Goal: Task Accomplishment & Management: Manage account settings

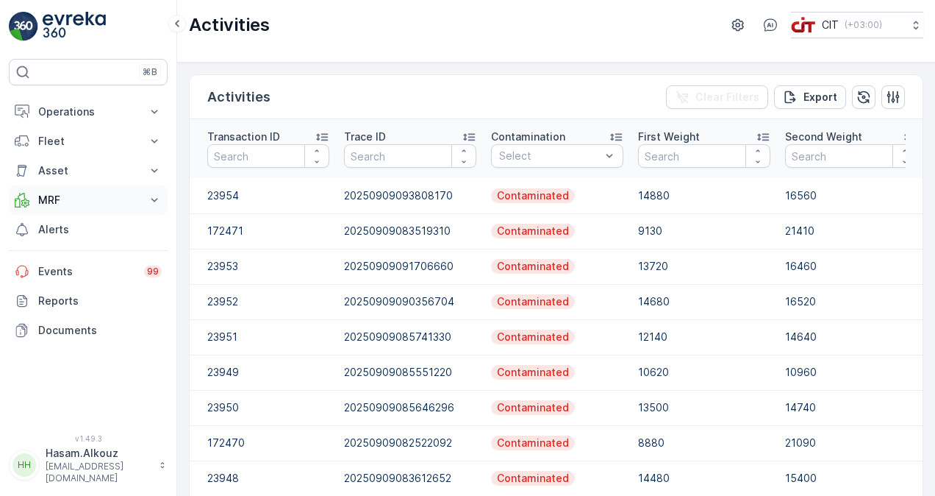
click at [149, 188] on button "MRF" at bounding box center [88, 199] width 159 height 29
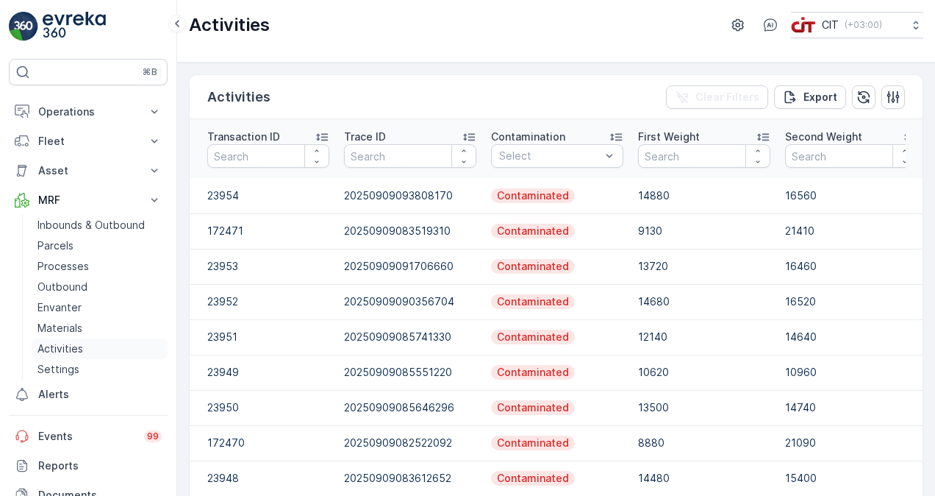
click at [84, 349] on link "Activities" at bounding box center [100, 348] width 136 height 21
click at [76, 349] on p "Activities" at bounding box center [61, 348] width 46 height 15
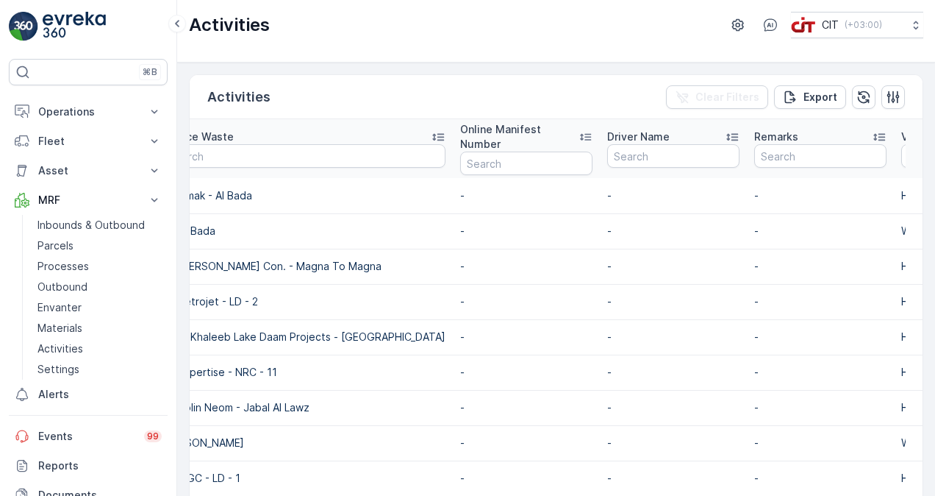
drag, startPoint x: 232, startPoint y: 328, endPoint x: 196, endPoint y: 100, distance: 230.8
click at [196, 100] on div "Activities Clear Filters Export" at bounding box center [556, 97] width 733 height 44
click at [68, 137] on p "Fleet" at bounding box center [88, 141] width 100 height 15
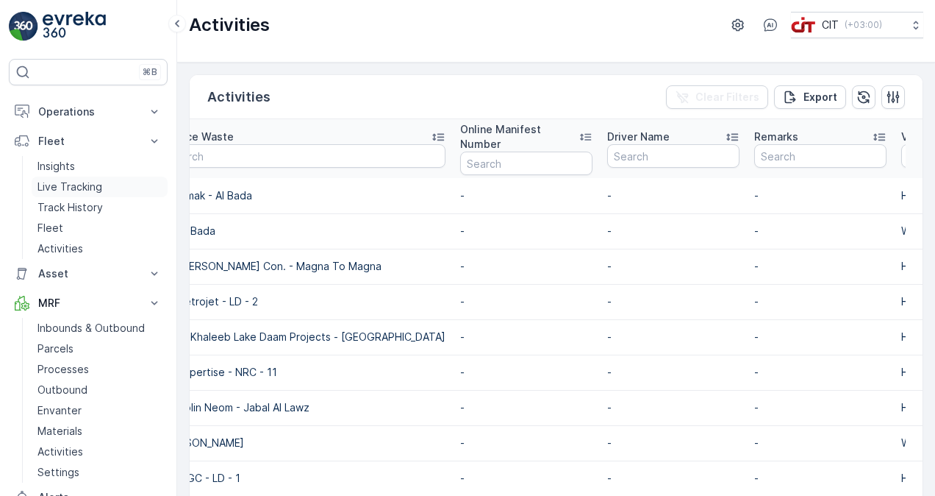
click at [97, 185] on p "Live Tracking" at bounding box center [70, 186] width 65 height 15
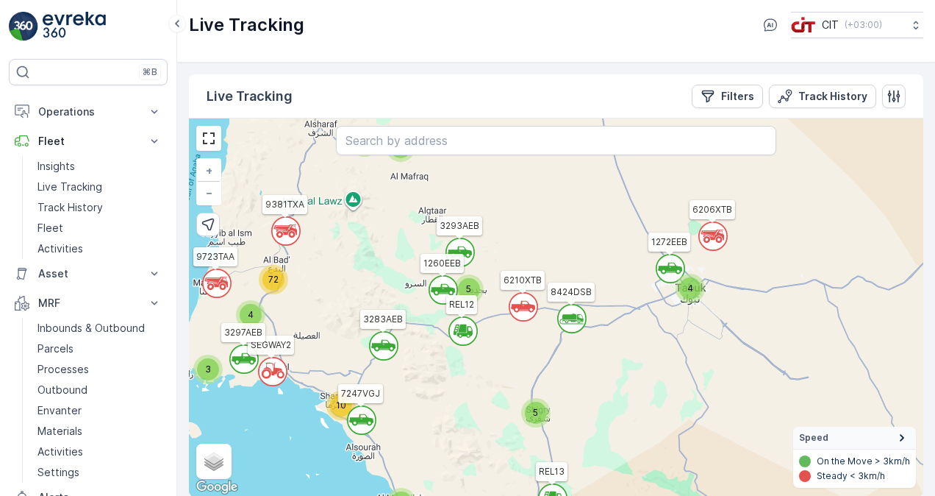
drag, startPoint x: 413, startPoint y: 185, endPoint x: 518, endPoint y: 257, distance: 126.5
click at [518, 257] on div "` ` ` ` 5 ` 10 ` 4 ` ` 4 3 2 ` ` 2 3 ` 2 ` ` ` 5 ` 4 72 6121XTB 3283AEB REL13 8…" at bounding box center [556, 307] width 735 height 378
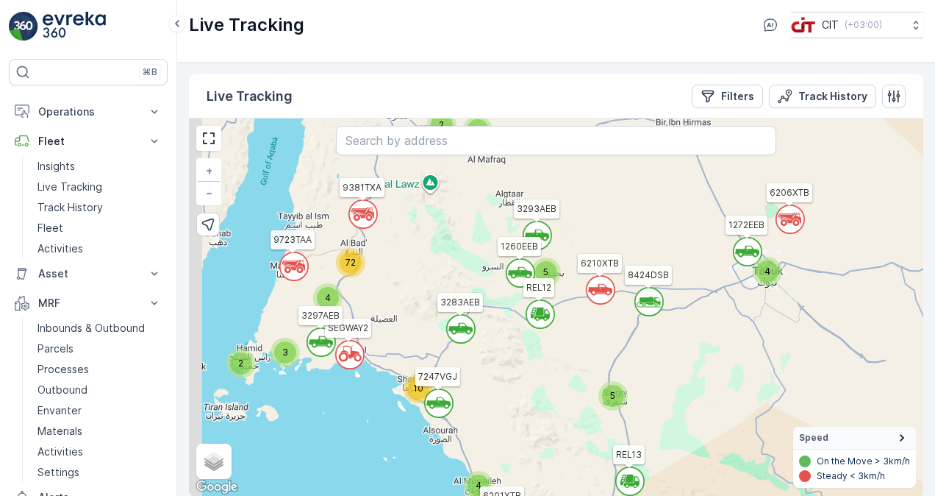
drag, startPoint x: 345, startPoint y: 243, endPoint x: 422, endPoint y: 226, distance: 79.0
click at [422, 226] on div "` ` ` ` 5 ` 10 ` 4 ` ` 4 3 2 ` ` 2 3 ` 2 ` ` ` 5 ` 4 72 6121XTB 3283AEB REL13 8…" at bounding box center [556, 307] width 735 height 378
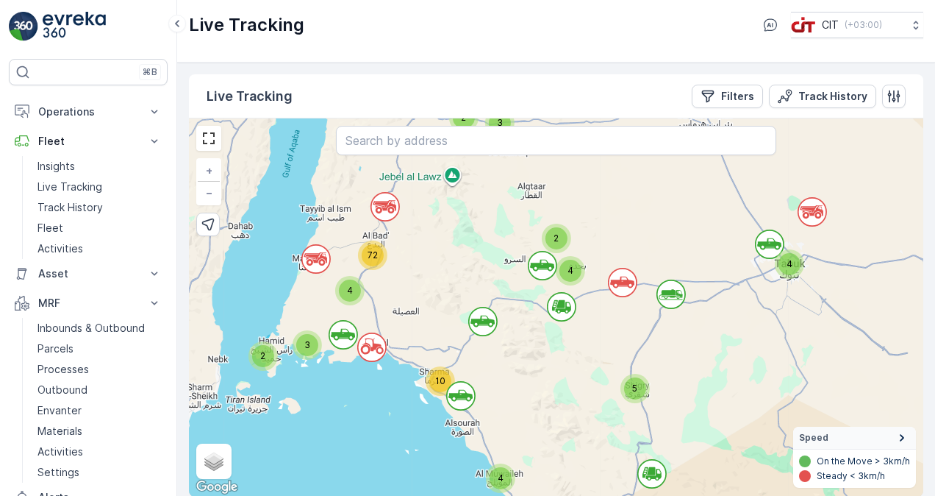
drag, startPoint x: 422, startPoint y: 226, endPoint x: 444, endPoint y: 219, distance: 23.3
click at [444, 219] on div "` ` ` ` 4 2 ` 4 3 ` ` 2 ` ` ` 4 ` 5 3 ` 10 2 4 ` ` 72 2 + − Satellite Roadmap T…" at bounding box center [556, 307] width 735 height 378
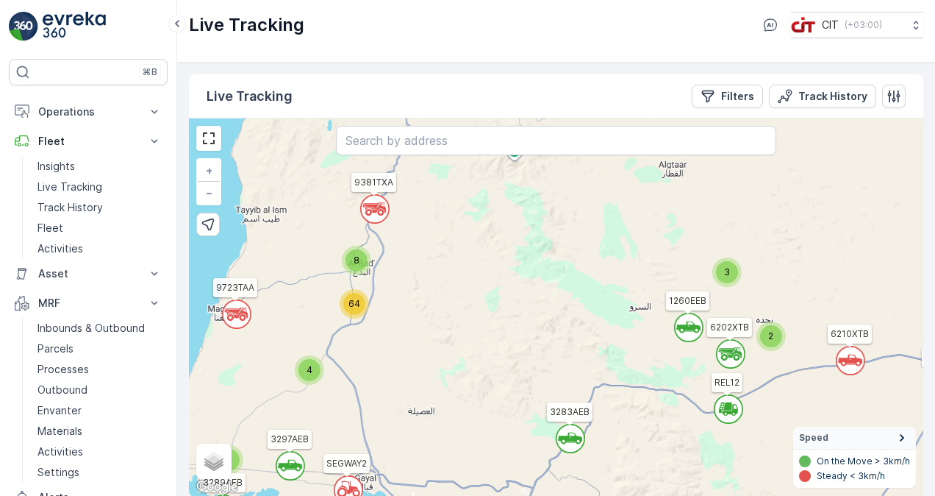
click at [376, 206] on icon at bounding box center [374, 205] width 23 height 7
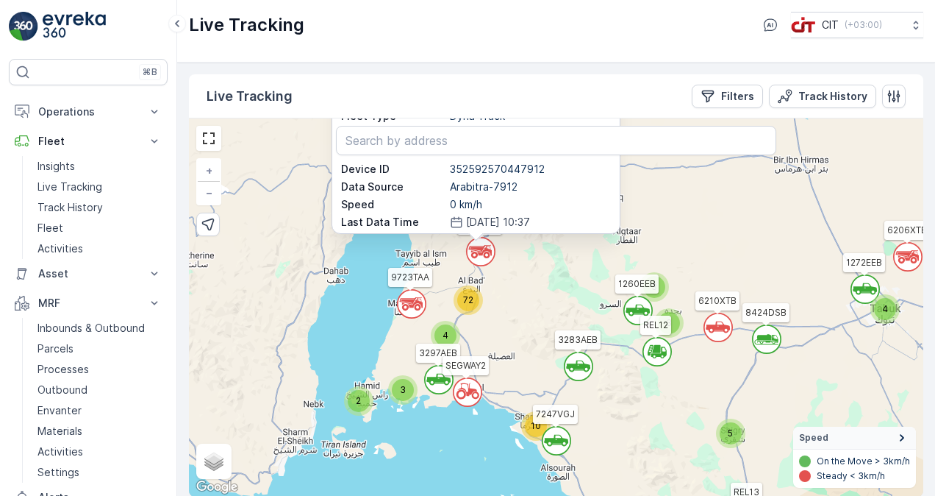
drag, startPoint x: 495, startPoint y: 376, endPoint x: 515, endPoint y: 301, distance: 77.8
click at [515, 301] on div "` ` ` ` ` ` ` ` ` ` ` ` ` ` 5 10 4 4 2 3 2 3 2 3 3 4 72 REL13 1272EEB REL14 REL…" at bounding box center [556, 307] width 735 height 378
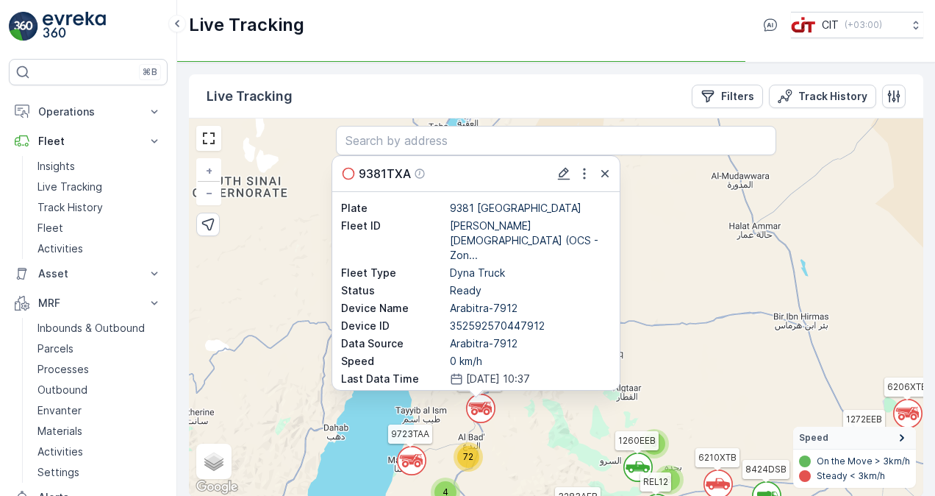
click at [307, 357] on div "` ` ` ` ` ` ` ` ` ` ` ` ` ` 5 10 4 4 2 3 2 3 2 3 3 4 72 REL13 1272EEB REL14 REL…" at bounding box center [556, 307] width 735 height 378
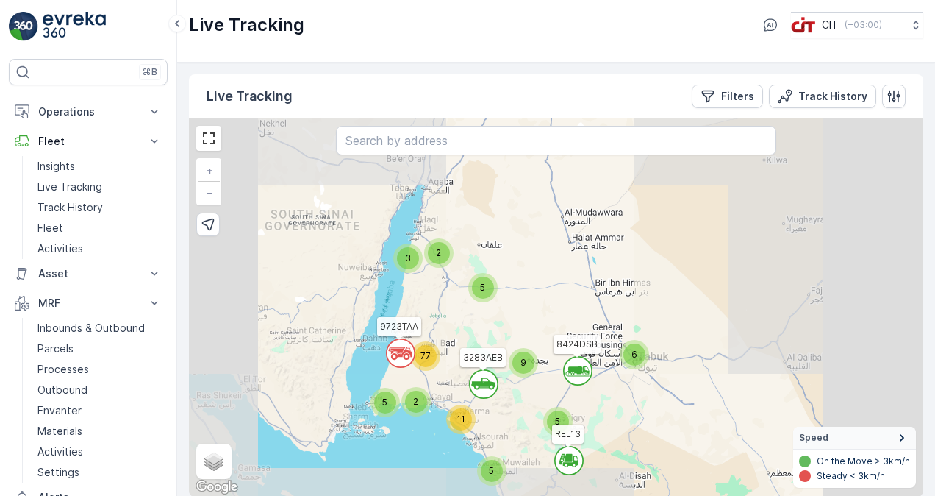
drag, startPoint x: 383, startPoint y: 350, endPoint x: 384, endPoint y: 269, distance: 80.9
click at [384, 269] on div "` ` ` ` 5 11 5 6 5 2 5 2 3 9 77 REL13 6121XTB 3283AEB 9723TAA 8424DSB + − Satel…" at bounding box center [556, 307] width 735 height 378
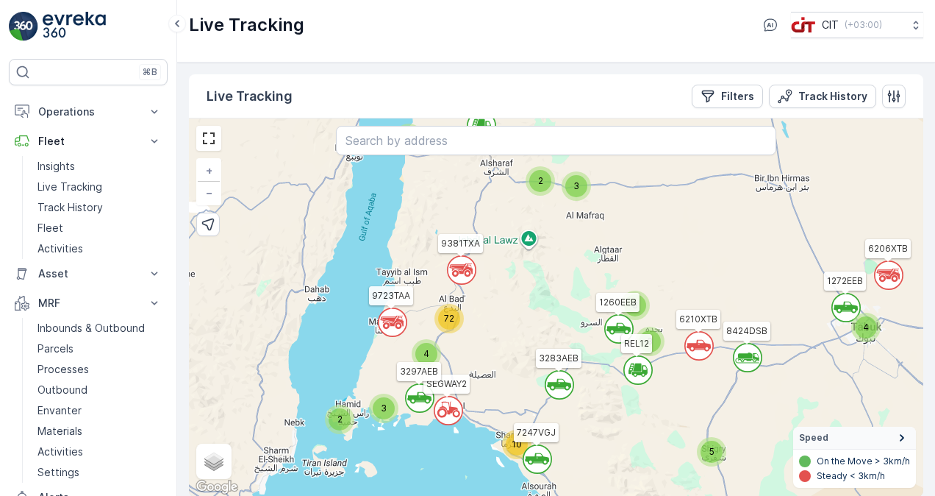
drag, startPoint x: 369, startPoint y: 296, endPoint x: 365, endPoint y: 271, distance: 25.4
click at [365, 271] on div "` ` ` ` 5 ` 10 ` 4 ` ` 4 2 3 ` ` 2 3 ` 2 ` ` 3 3 ` 4 72 REL13 6121XTB 3283AEB 9…" at bounding box center [556, 307] width 735 height 378
click at [744, 97] on p "Filters" at bounding box center [737, 96] width 33 height 15
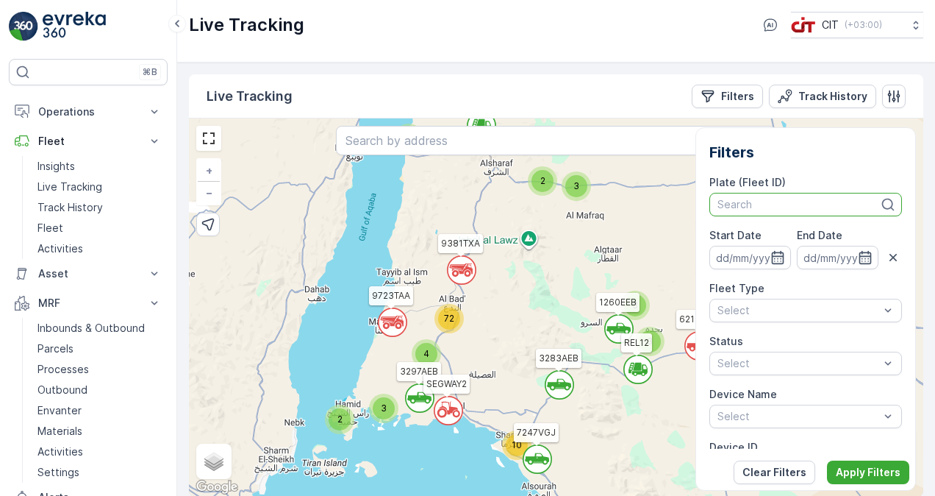
click at [779, 204] on div at bounding box center [798, 205] width 165 height 12
click at [657, 210] on div "` ` ` ` 4 2 ` 4 3 ` ` 2 ` ` ` 3 ` 5 3 ` 10 3 4 ` ` 72 2 REL13 1272EEB REL14 REL…" at bounding box center [556, 307] width 735 height 378
click at [888, 114] on div "Live Tracking Filters Track History" at bounding box center [556, 96] width 735 height 44
click at [771, 202] on div at bounding box center [798, 205] width 165 height 12
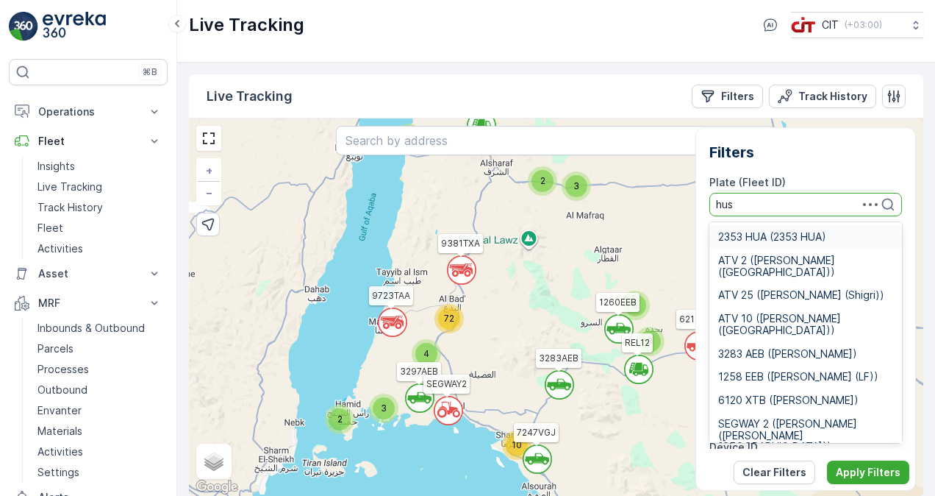
type input "husa"
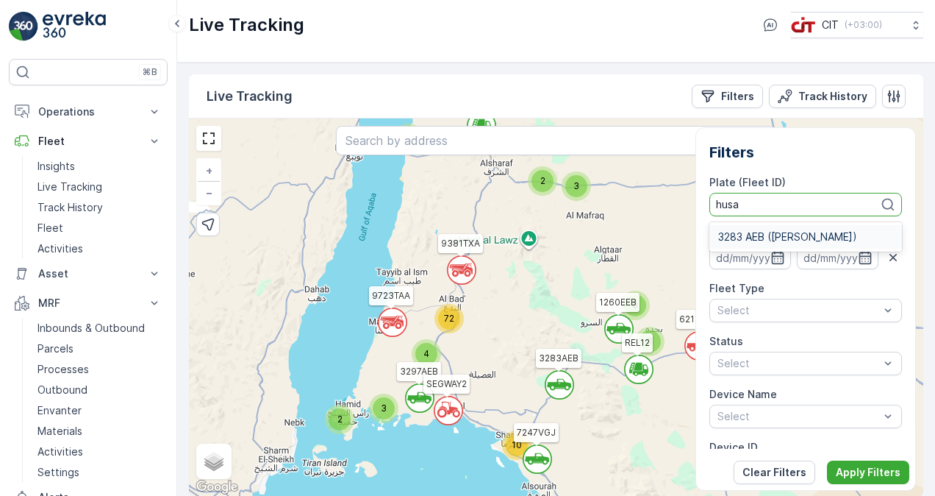
click at [777, 241] on span "3283 AEB ([PERSON_NAME])" at bounding box center [787, 237] width 139 height 12
click at [859, 481] on button "Apply Filters" at bounding box center [868, 472] width 82 height 24
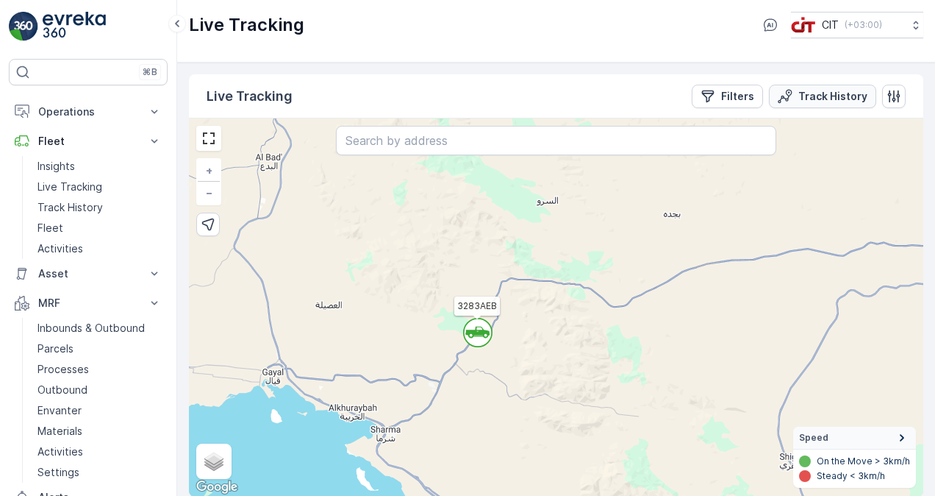
click at [803, 103] on button "Track History" at bounding box center [822, 97] width 107 height 24
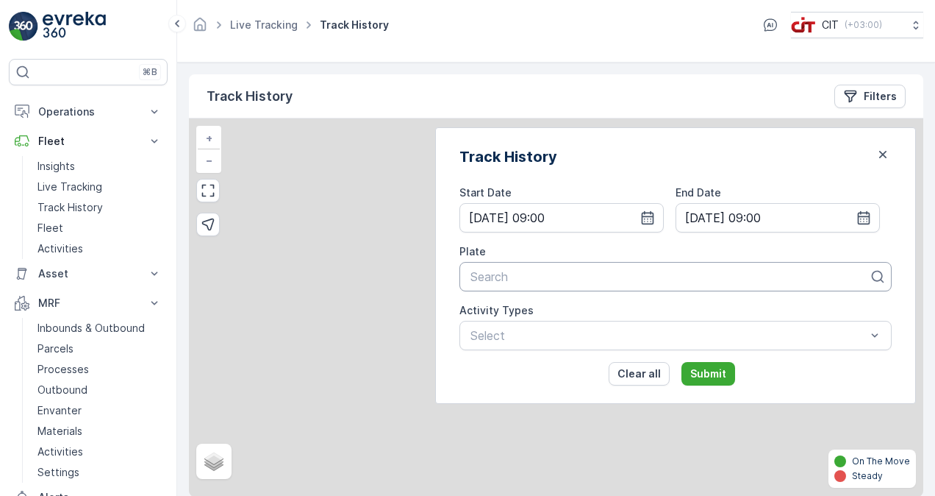
click at [651, 277] on div at bounding box center [669, 276] width 401 height 13
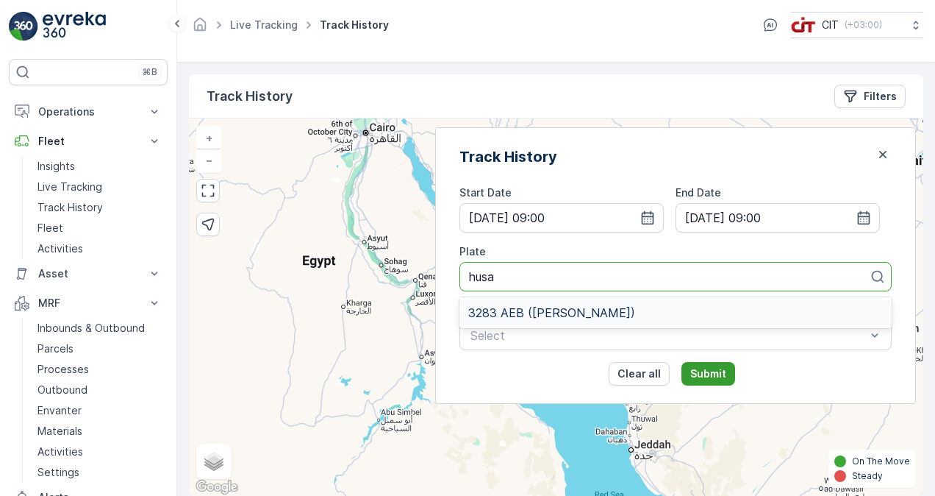
type input "husa"
click at [719, 368] on p "Submit" at bounding box center [708, 373] width 36 height 15
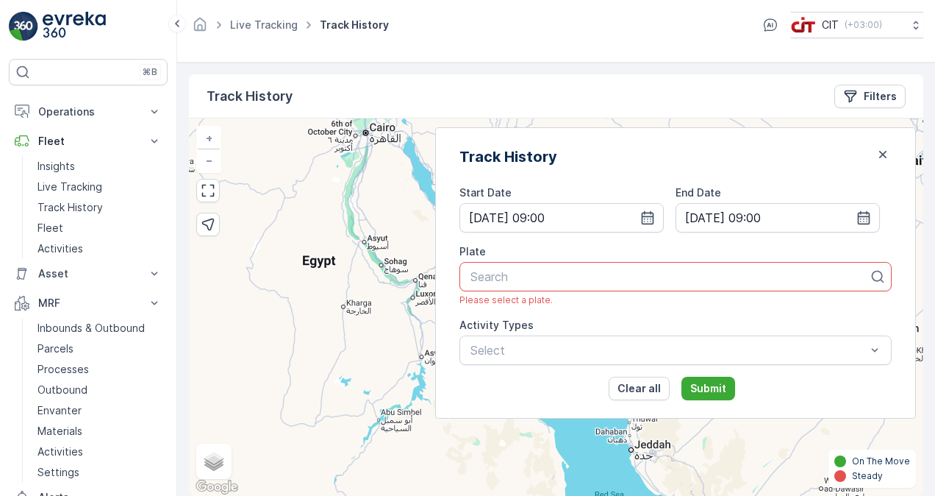
click at [680, 280] on div at bounding box center [669, 276] width 401 height 13
type input "husa"
click at [635, 307] on span "3283 AEB ([PERSON_NAME])" at bounding box center [551, 312] width 167 height 13
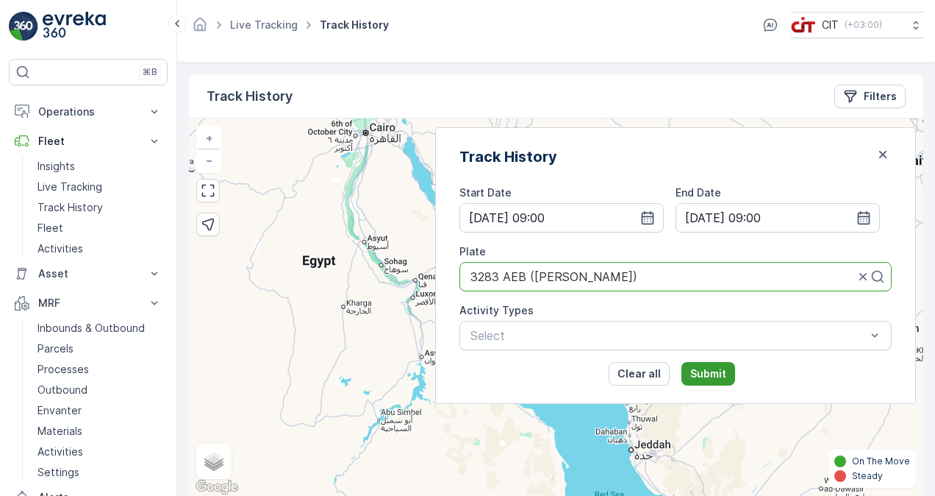
click at [718, 366] on p "Submit" at bounding box center [708, 373] width 36 height 15
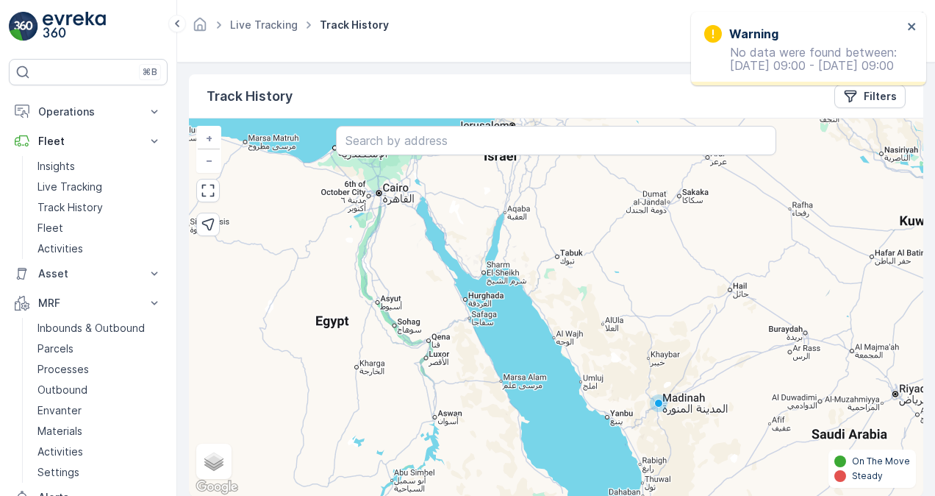
drag, startPoint x: 550, startPoint y: 206, endPoint x: 563, endPoint y: 271, distance: 66.1
click at [563, 271] on div "+ − Satellite Roadmap Terrain Hybrid Leaflet Keyboard shortcuts Map Data Map da…" at bounding box center [556, 307] width 735 height 378
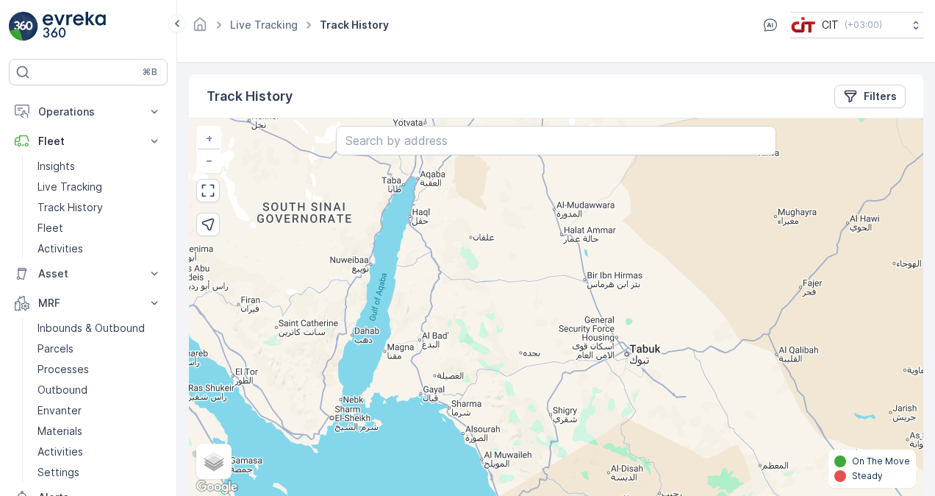
drag, startPoint x: 468, startPoint y: 255, endPoint x: 553, endPoint y: 236, distance: 87.4
click at [553, 236] on div "+ − Satellite Roadmap Terrain Hybrid Leaflet Keyboard shortcuts Map Data Map da…" at bounding box center [556, 307] width 735 height 378
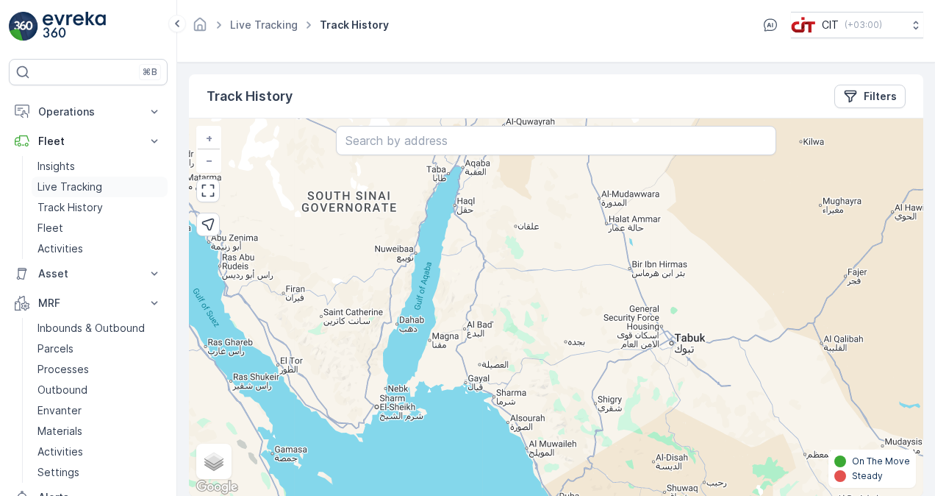
click at [107, 190] on link "Live Tracking" at bounding box center [100, 186] width 136 height 21
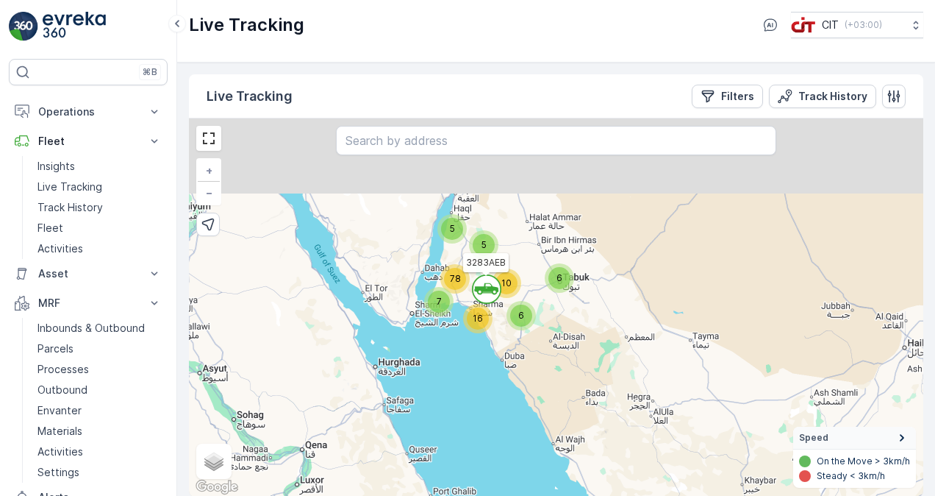
drag, startPoint x: 499, startPoint y: 193, endPoint x: 485, endPoint y: 307, distance: 115.5
click at [485, 307] on div "16" at bounding box center [477, 318] width 29 height 29
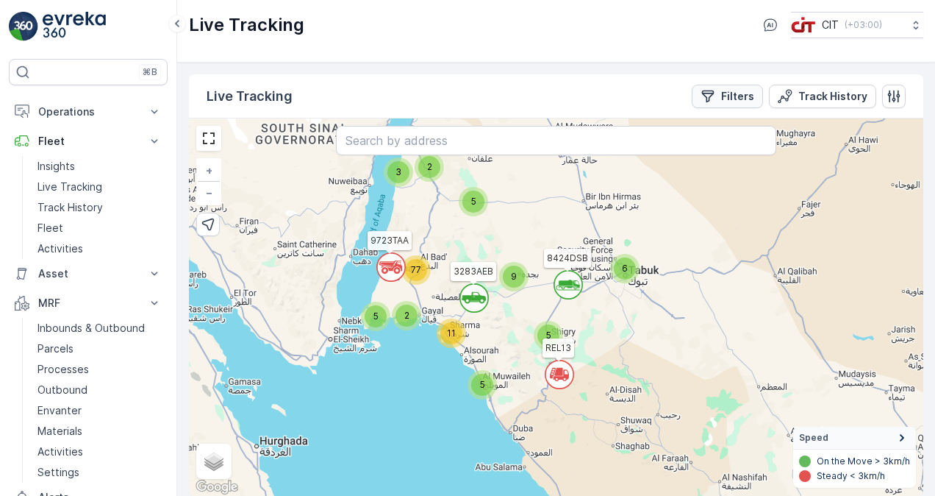
click at [749, 95] on p "Filters" at bounding box center [737, 96] width 33 height 15
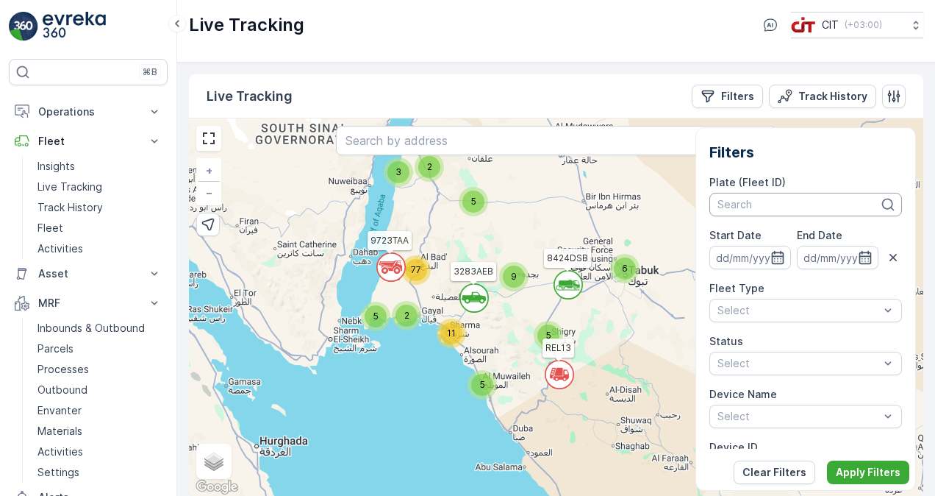
click at [760, 199] on div at bounding box center [798, 205] width 165 height 12
type input "sab"
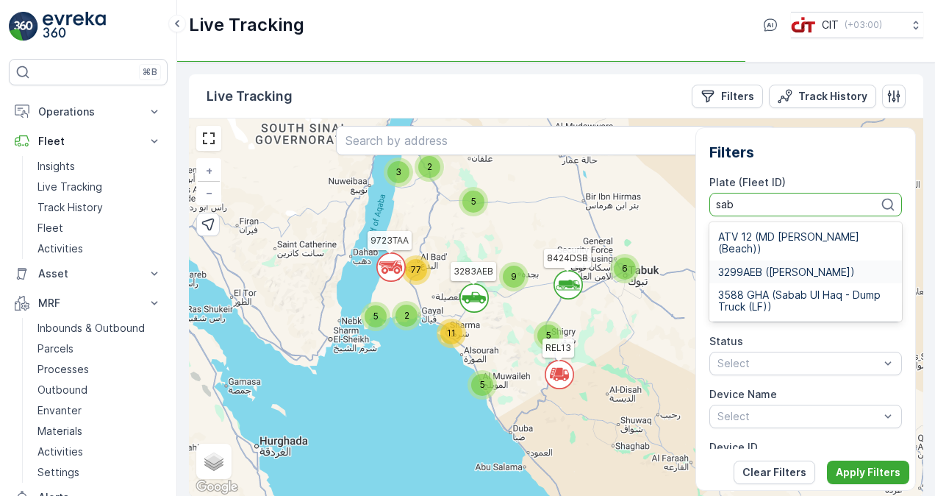
click at [763, 266] on span "3299AEB ([PERSON_NAME])" at bounding box center [786, 272] width 137 height 12
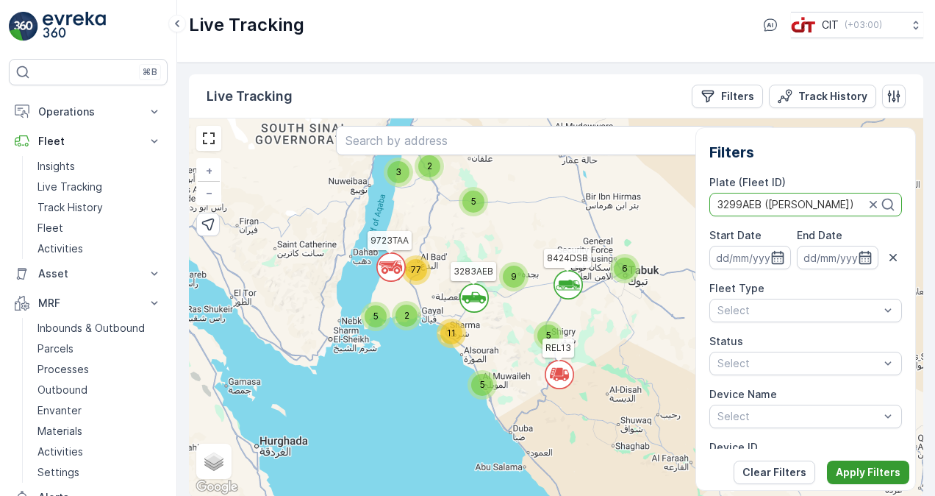
click at [838, 465] on p "Apply Filters" at bounding box center [868, 472] width 65 height 15
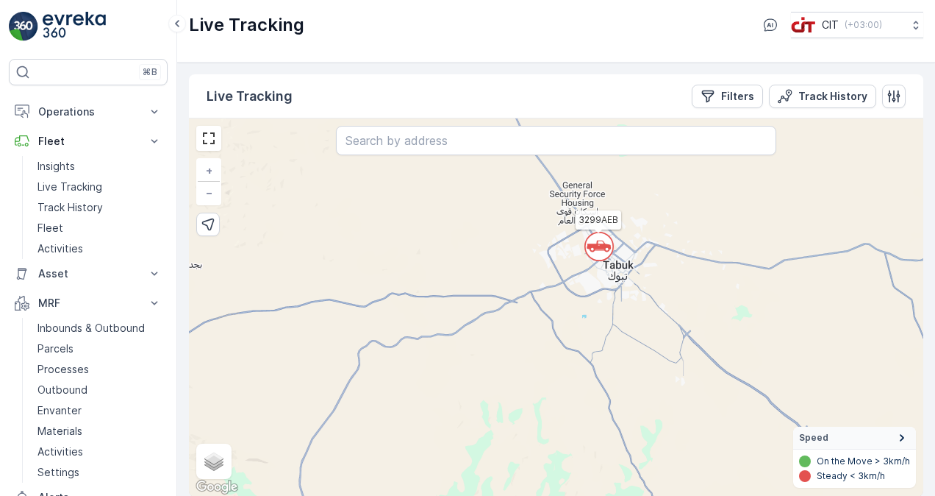
click at [602, 246] on icon at bounding box center [599, 246] width 24 height 12
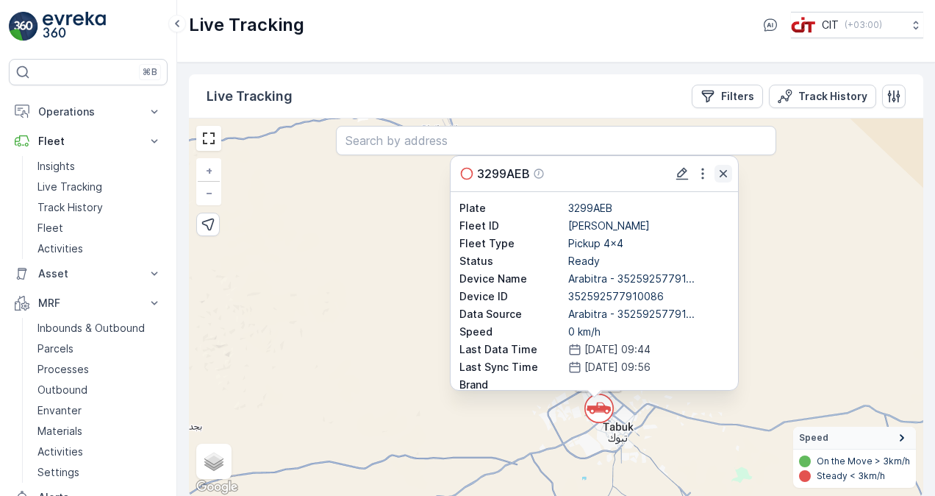
click at [725, 175] on icon "button" at bounding box center [723, 173] width 15 height 15
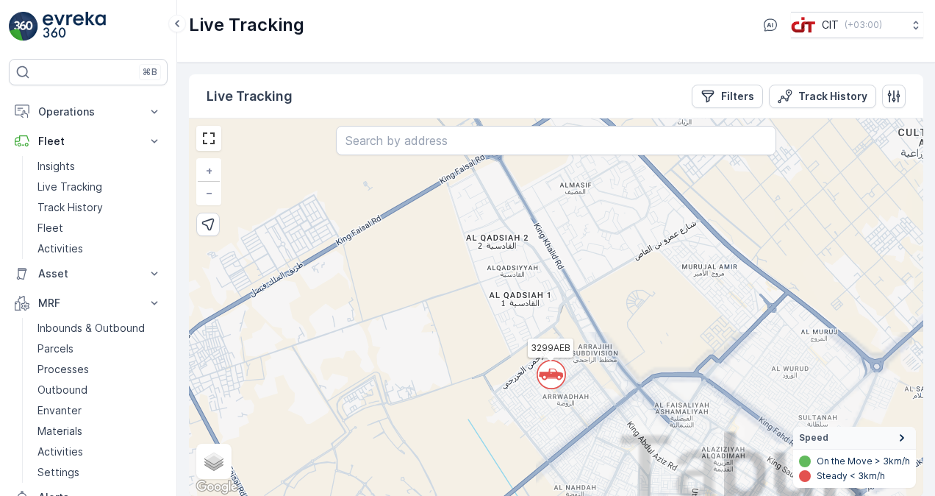
drag, startPoint x: 583, startPoint y: 415, endPoint x: 601, endPoint y: 324, distance: 93.6
click at [601, 324] on div "` 3299AEB + − Satellite Roadmap Terrain Hybrid Leaflet Keyboard shortcuts Map D…" at bounding box center [556, 307] width 735 height 378
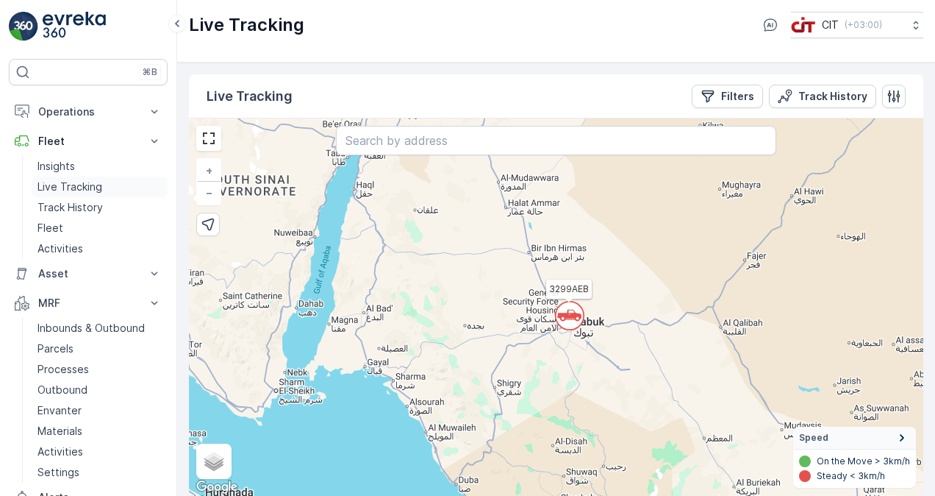
click at [92, 184] on p "Live Tracking" at bounding box center [70, 186] width 65 height 15
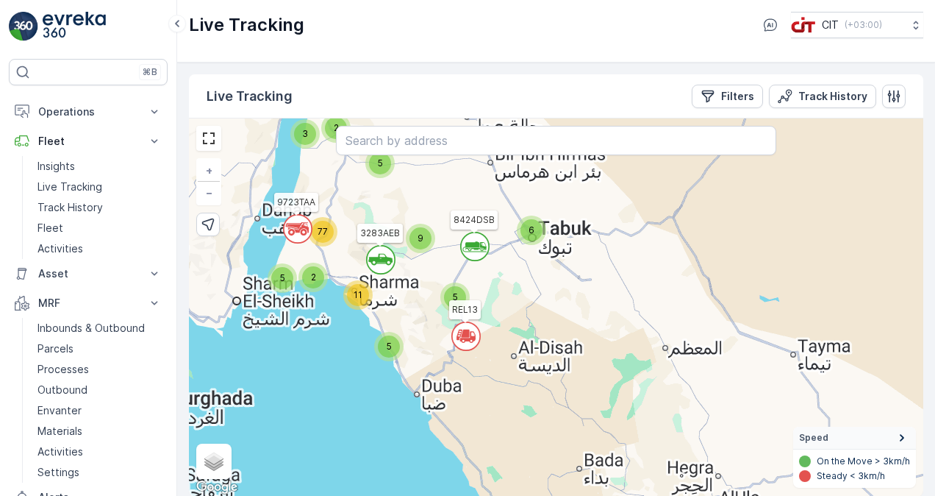
drag, startPoint x: 545, startPoint y: 199, endPoint x: 535, endPoint y: 249, distance: 51.1
click at [535, 249] on div "` ` 5 11 5 6 5 2 5 3 2 ` 9 ` 77 6121XTB 3283AEB REL13 8424DSB 9723TAA + − Satel…" at bounding box center [556, 307] width 735 height 378
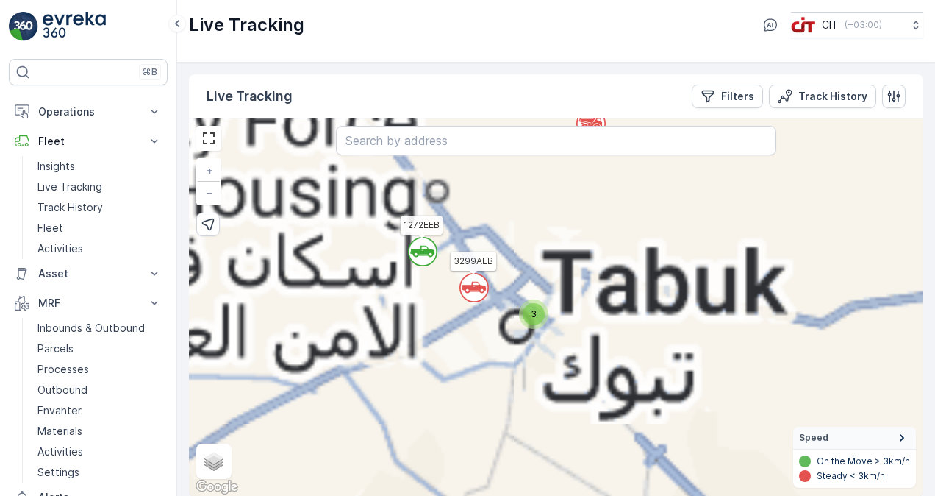
drag, startPoint x: 529, startPoint y: 235, endPoint x: 527, endPoint y: 400, distance: 165.5
click at [527, 400] on div "` ` ` ` ` ` ` ` ` ` ` ` ` ` ` ` ` 5 ` 3 2 2 3 4 3 3 ` ` 2 ` ` 2 ` ` ` ` 3 5 3 `…" at bounding box center [556, 307] width 735 height 378
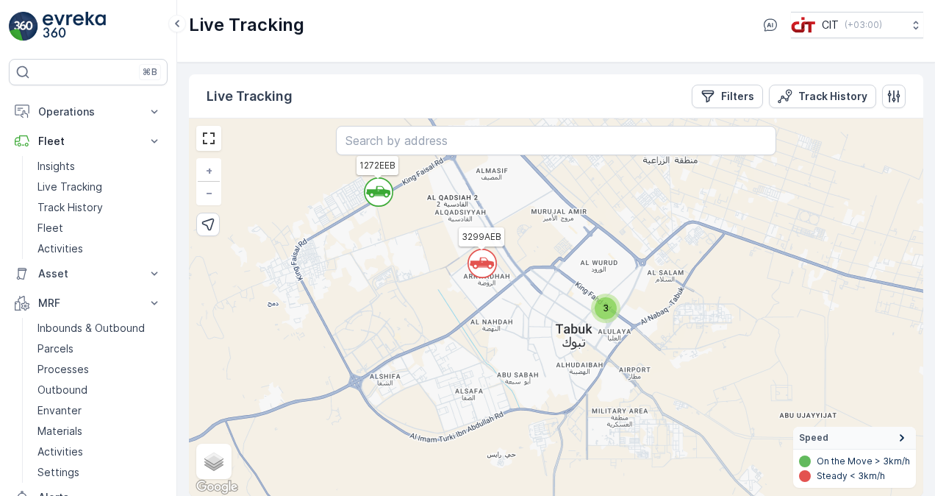
click at [482, 265] on icon at bounding box center [482, 263] width 24 height 12
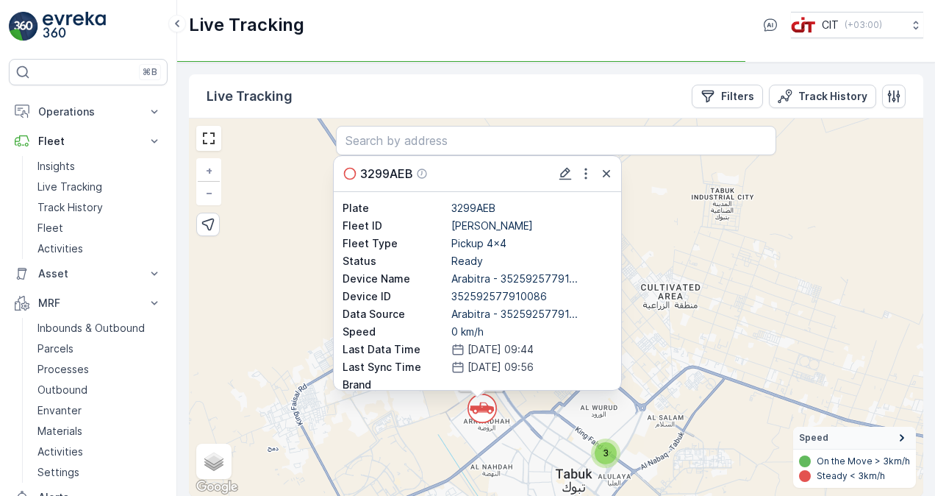
click at [613, 457] on div "3" at bounding box center [606, 453] width 22 height 22
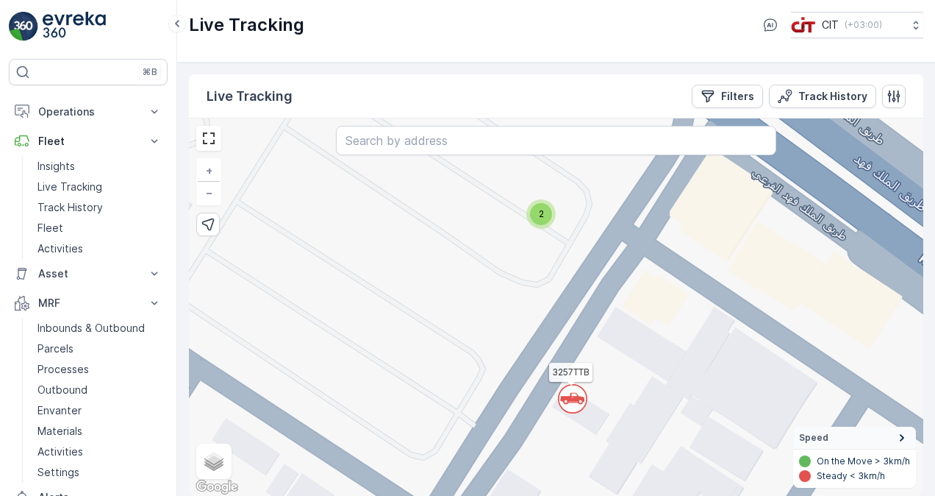
click at [577, 402] on circle at bounding box center [573, 399] width 28 height 28
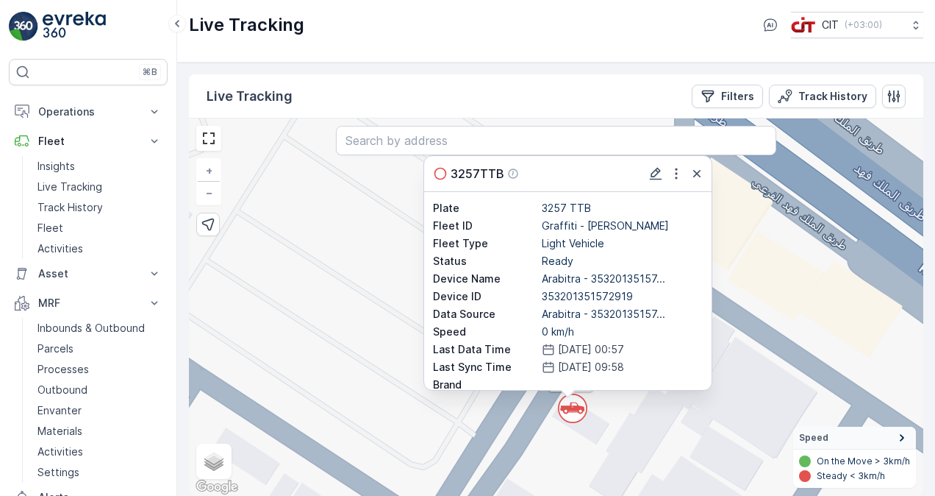
click at [754, 278] on div "` ` ` ` ` ` ` ` ` ` ` ` ` ` ` ` ` ` ` ` ` ` ` ` ` ` 2 ` 5 2 ` ` ` ` ` ` ` ` ` `…" at bounding box center [556, 307] width 735 height 378
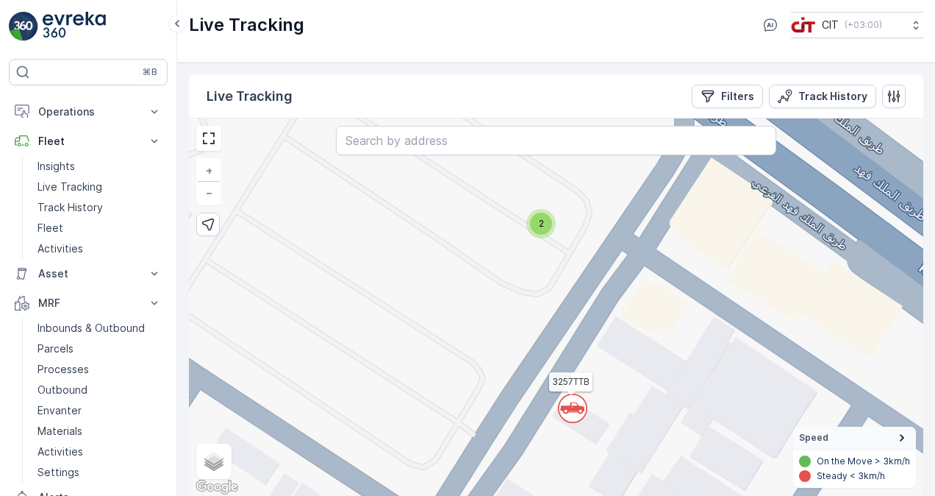
click at [541, 224] on span "2" at bounding box center [541, 223] width 5 height 11
click at [571, 221] on icon at bounding box center [572, 224] width 24 height 12
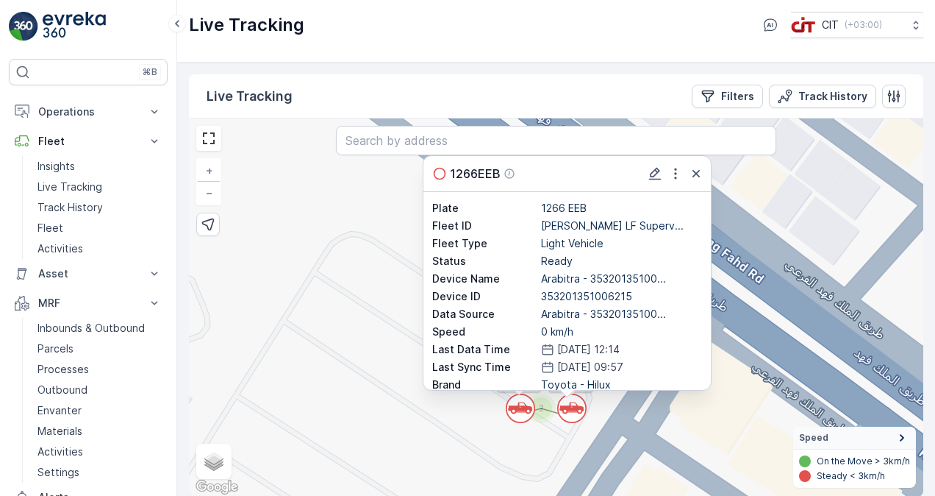
click at [521, 410] on circle at bounding box center [521, 408] width 28 height 28
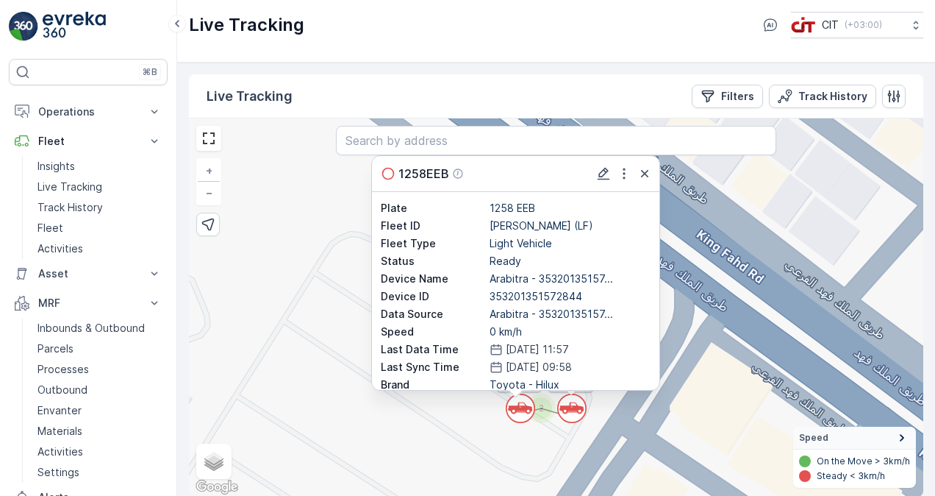
click at [326, 262] on div "` ` ` ` ` ` ` ` ` ` ` ` ` ` ` ` ` ` ` ` ` ` ` ` ` ` 2 ` 5 2 ` ` ` ` ` ` ` ` ` `…" at bounding box center [556, 307] width 735 height 378
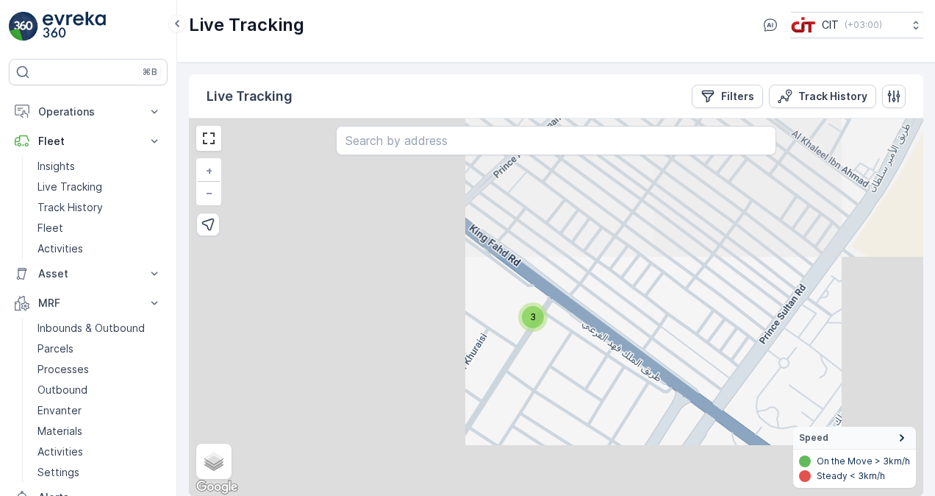
drag, startPoint x: 326, startPoint y: 262, endPoint x: 517, endPoint y: 291, distance: 193.4
click at [516, 291] on div "` ` ` ` ` ` ` ` ` ` ` ` ` ` ` ` ` ` ` ` ` ` ` ` ` ` ` ` ` ` ` ` ` ` ` ` ` ` ` `…" at bounding box center [556, 307] width 735 height 378
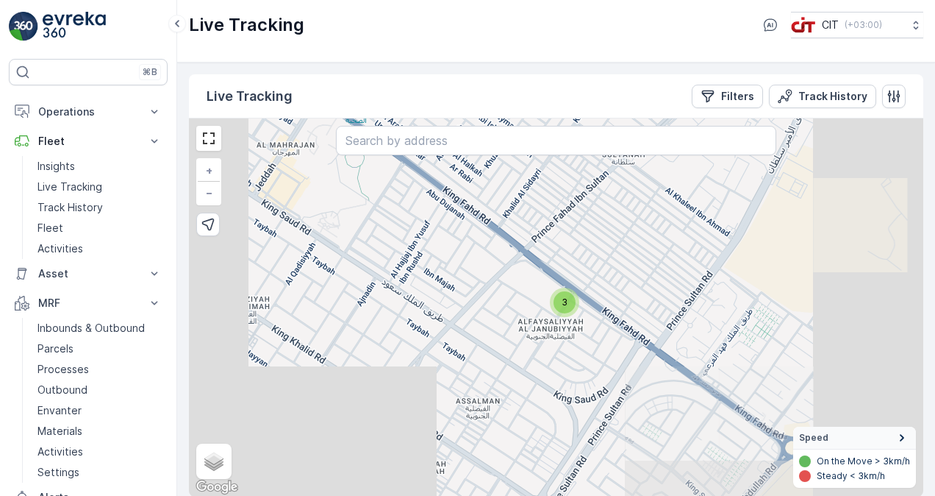
drag, startPoint x: 444, startPoint y: 282, endPoint x: 507, endPoint y: 287, distance: 63.4
click at [507, 287] on div "` ` ` ` ` ` ` ` ` ` ` ` ` ` ` ` ` ` ` ` ` ` ` ` ` ` ` ` ` ` ` ` ` ` ` ` ` ` ` `…" at bounding box center [556, 307] width 735 height 378
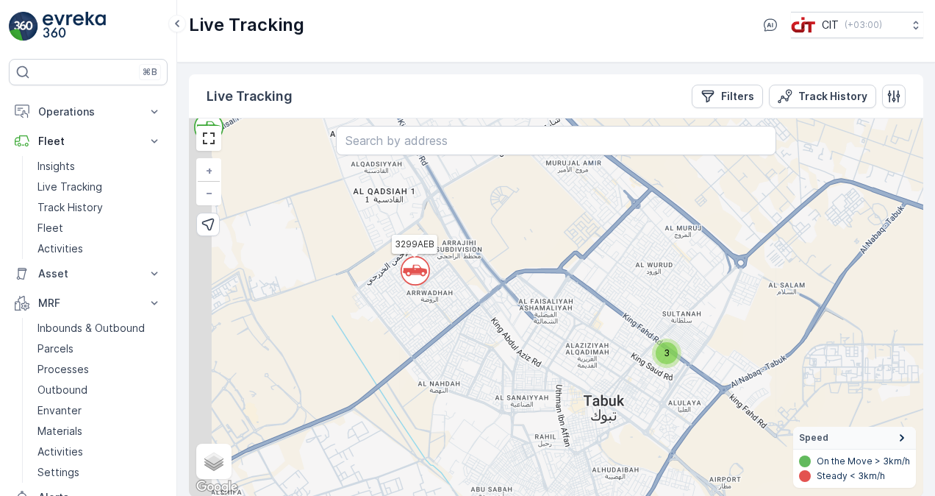
drag, startPoint x: 430, startPoint y: 275, endPoint x: 638, endPoint y: 358, distance: 223.4
click at [636, 357] on div "` ` ` ` ` ` ` ` ` ` ` ` ` ` ` ` ` ` ` ` ` ` ` ` ` ` ` ` ` ` ` ` ` ` ` ` ` ` ` `…" at bounding box center [556, 307] width 735 height 378
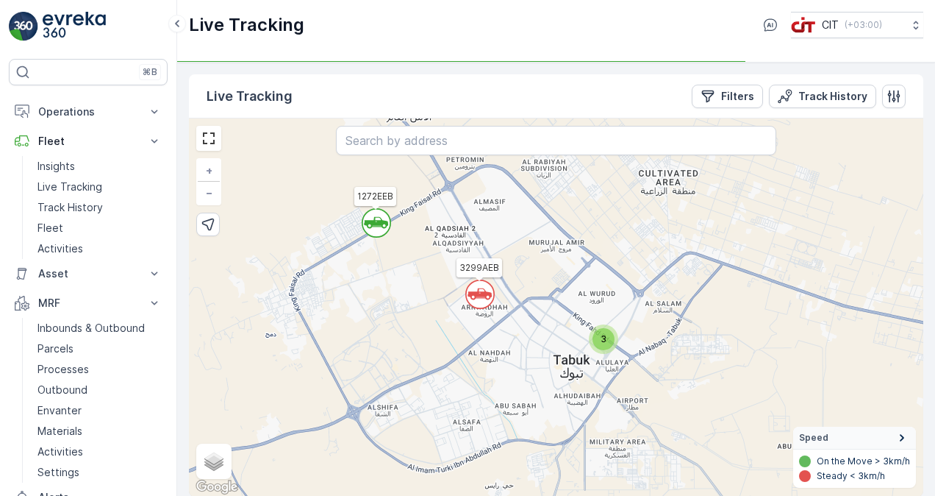
drag, startPoint x: 412, startPoint y: 250, endPoint x: 474, endPoint y: 310, distance: 86.3
click at [474, 310] on div "` ` ` ` ` ` ` ` ` ` ` ` ` ` ` ` ` ` ` ` ` ` ` ` ` ` ` ` ` ` ` ` ` ` ` 2 3 2 2 2…" at bounding box center [556, 307] width 735 height 378
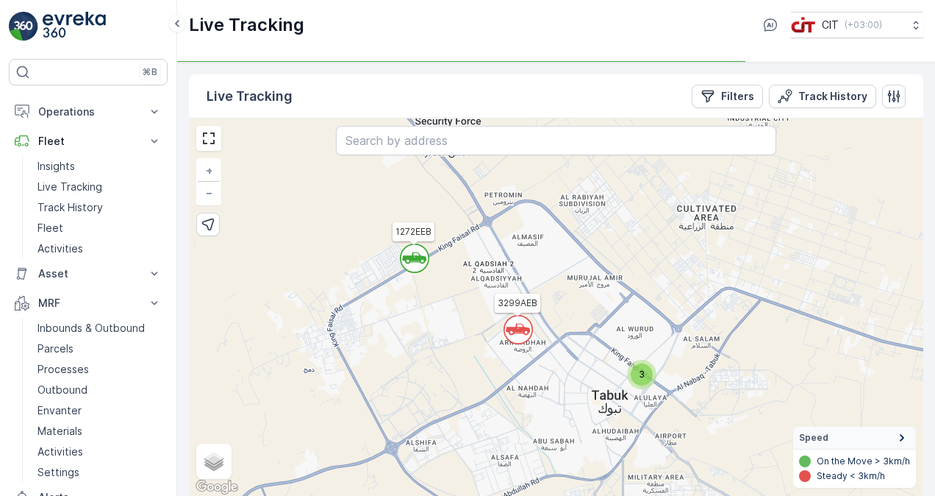
click at [411, 256] on icon at bounding box center [414, 258] width 24 height 12
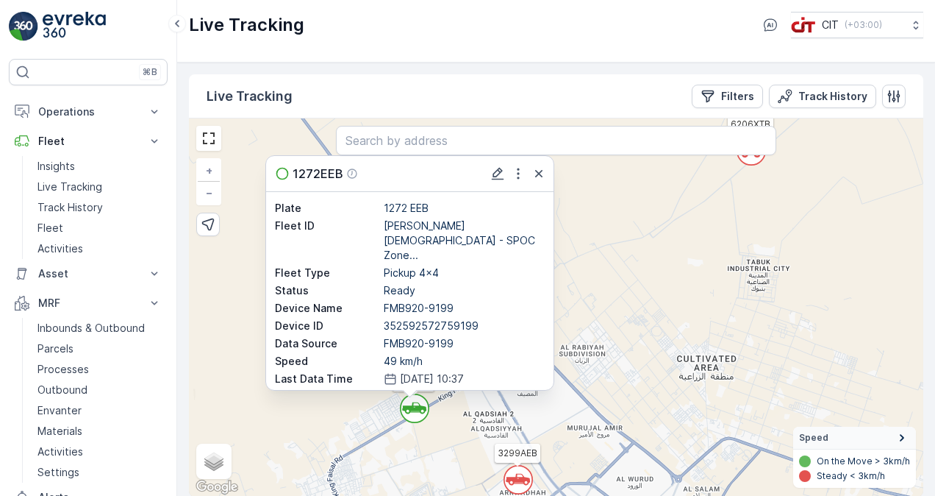
click at [587, 253] on div "` ` ` ` ` ` 2 ` ` 2 ` ` ` ` ` 2 ` 3 3 2 ` ` ` ` ` ` ` ` 2 ` ` ` ` 2 ` ` 3 2 ` `…" at bounding box center [556, 307] width 735 height 378
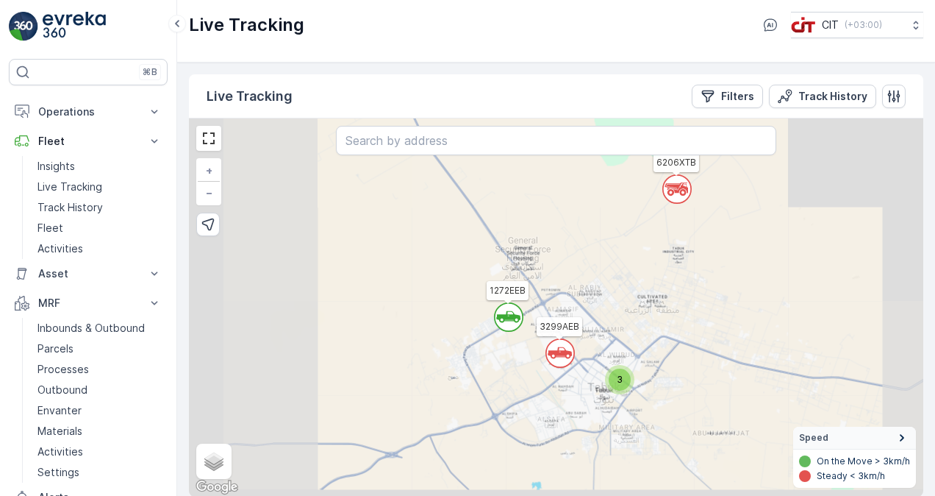
drag, startPoint x: 478, startPoint y: 393, endPoint x: 577, endPoint y: 270, distance: 157.4
click at [575, 271] on div "` ` ` ` ` ` ` ` ` ` ` ` ` ` ` ` ` ` ` ` ` ` ` ` ` ` ` ` 5 3 2 2 3 4 3 3 2 2 3 5…" at bounding box center [556, 307] width 735 height 378
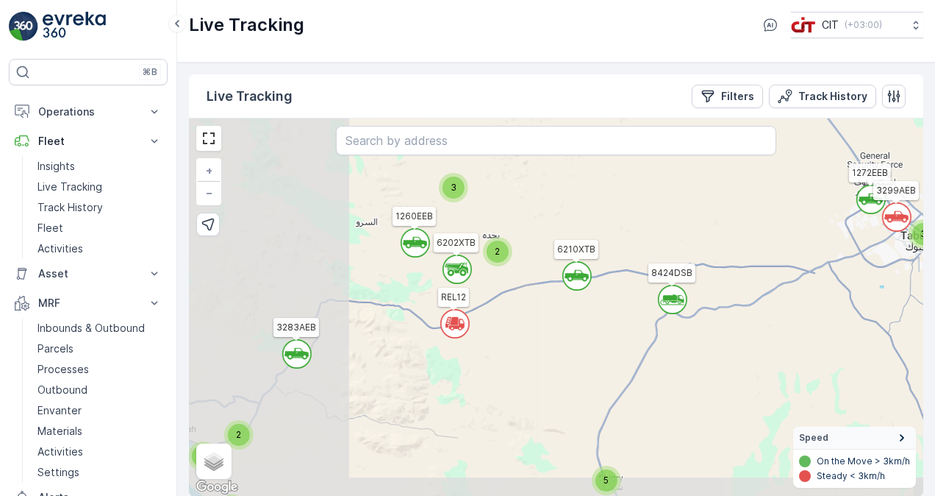
drag, startPoint x: 296, startPoint y: 293, endPoint x: 597, endPoint y: 258, distance: 303.5
click at [592, 261] on icon "`" at bounding box center [577, 275] width 29 height 29
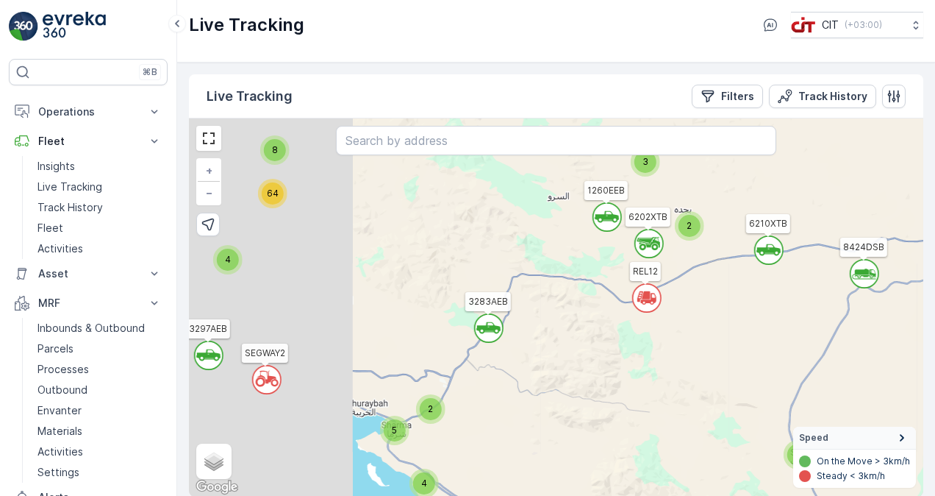
drag, startPoint x: 401, startPoint y: 266, endPoint x: 667, endPoint y: 232, distance: 267.6
click at [667, 232] on div "` ` ` ` ` ` ` ` ` ` ` ` ` ` ` ` ` ` 5 4 2 5 4 3 3 2 2 2 3 2 4 8 64 6230DVJ REL1…" at bounding box center [556, 307] width 735 height 378
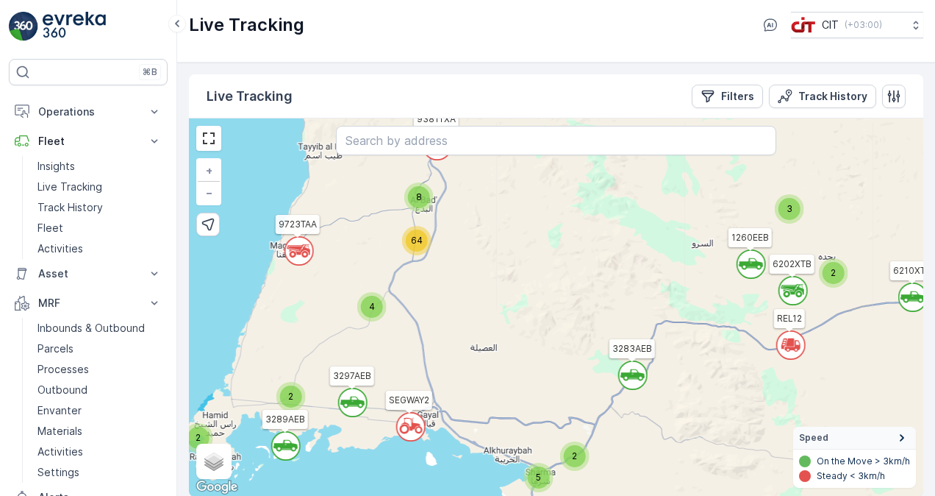
drag, startPoint x: 418, startPoint y: 263, endPoint x: 469, endPoint y: 321, distance: 77.1
click at [469, 321] on div "` ` ` ` ` ` ` ` ` ` ` ` ` ` ` ` ` ` 5 4 2 5 4 3 3 2 2 2 3 2 4 8 64 6230DVJ REL1…" at bounding box center [556, 307] width 735 height 378
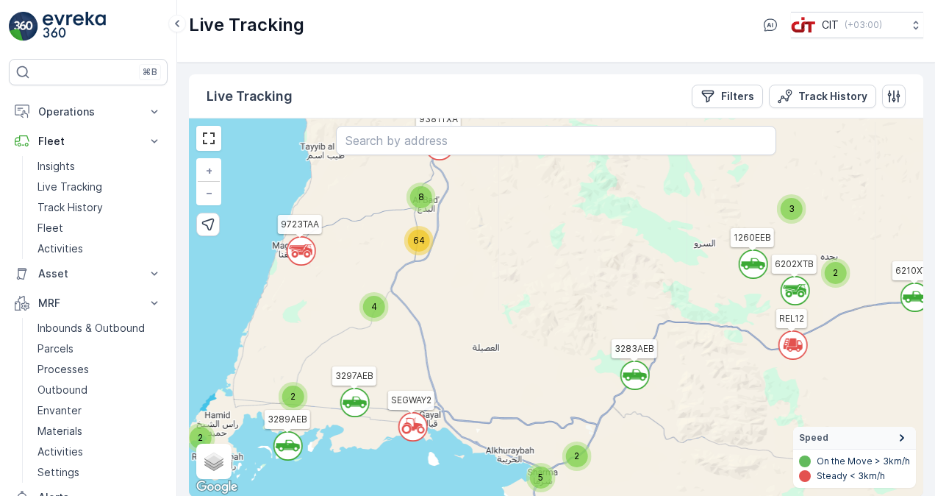
click at [375, 303] on span "4" at bounding box center [374, 306] width 6 height 11
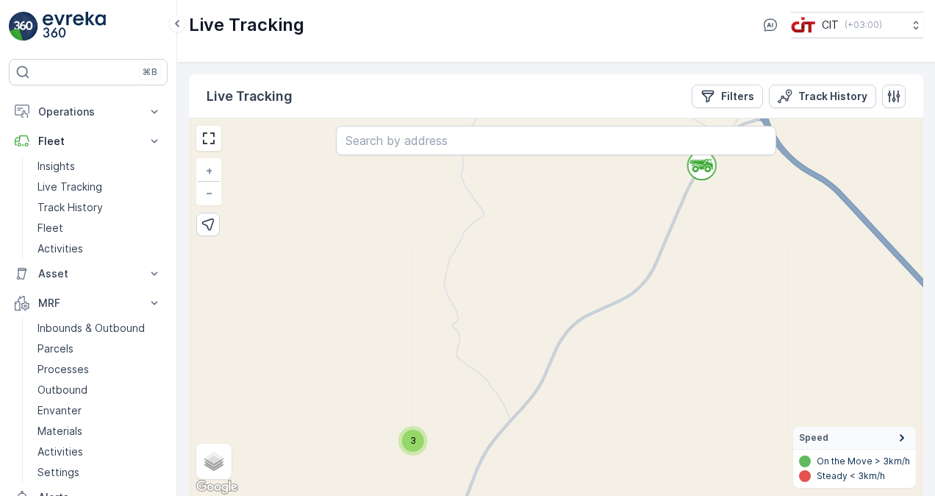
click at [702, 168] on icon at bounding box center [705, 165] width 15 height 10
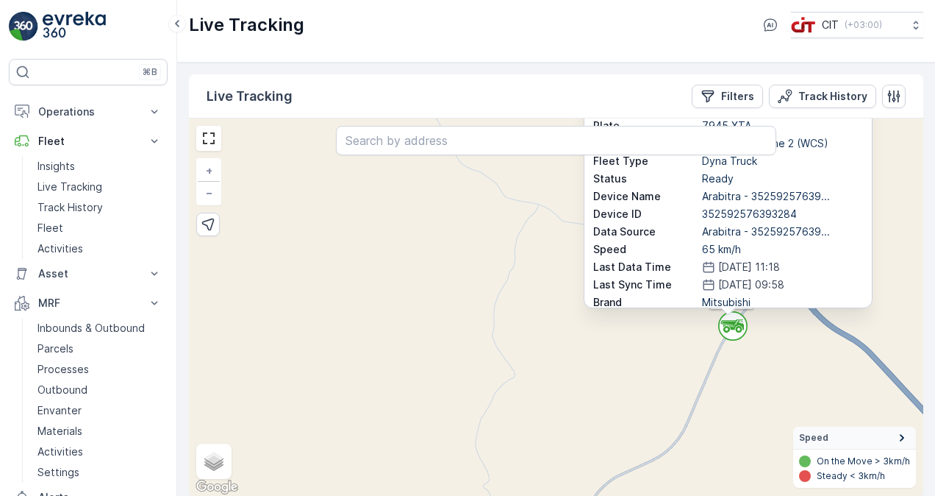
drag, startPoint x: 425, startPoint y: 312, endPoint x: 463, endPoint y: 215, distance: 104.3
click at [462, 216] on div "` ` ` ` ` ` ` ` ` ` ` ` ` ` ` ` ` ` ` 2 ` 3 3 ` ` ` ` ` ` ` ` ` ` 2 ` ` ` ` ` `…" at bounding box center [556, 307] width 735 height 378
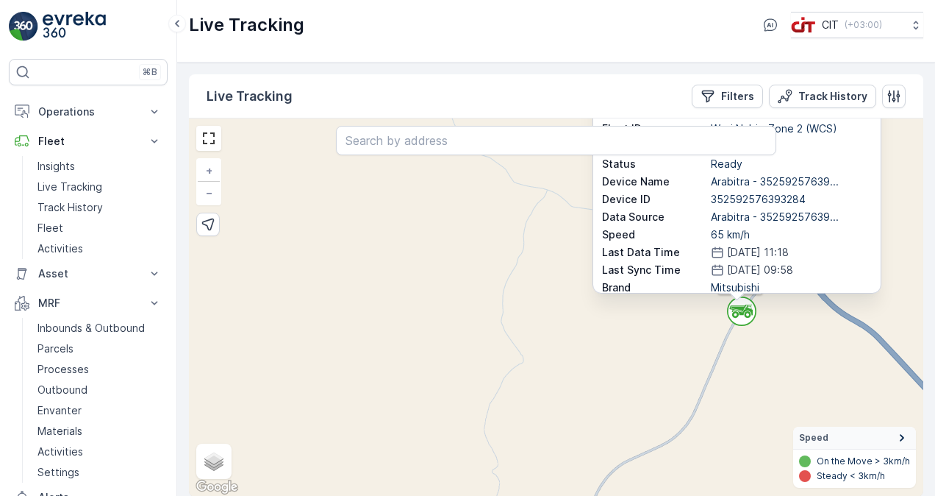
drag, startPoint x: 486, startPoint y: 349, endPoint x: 500, endPoint y: 222, distance: 128.0
click at [500, 222] on div "` ` ` ` ` ` ` ` ` ` ` ` ` ` ` ` ` ` ` 2 ` 3 3 ` ` ` ` ` ` ` ` ` ` 2 ` ` ` ` ` `…" at bounding box center [556, 307] width 735 height 378
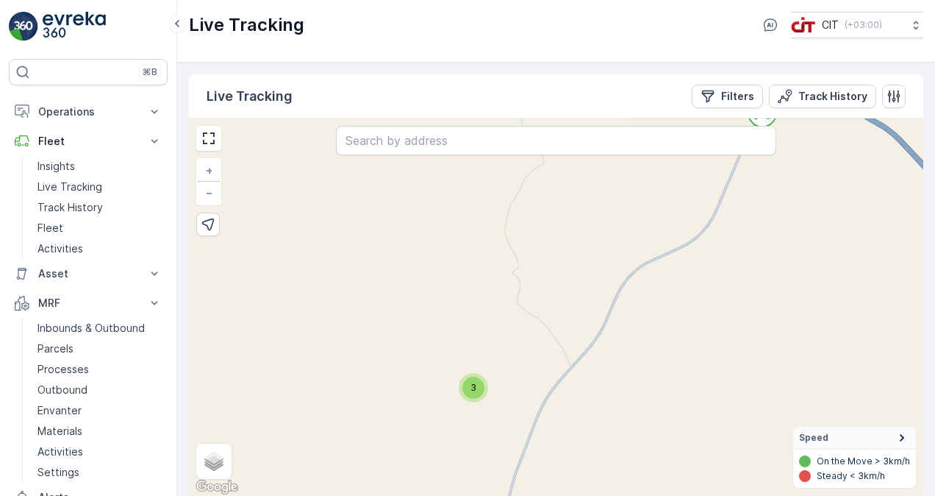
drag, startPoint x: 510, startPoint y: 299, endPoint x: 507, endPoint y: 261, distance: 38.4
click at [507, 262] on div "` ` ` ` ` ` ` ` ` ` ` ` ` ` ` ` ` ` ` 2 ` 3 3 ` ` ` ` ` ` ` ` ` ` 2 ` ` ` ` ` `…" at bounding box center [556, 307] width 735 height 378
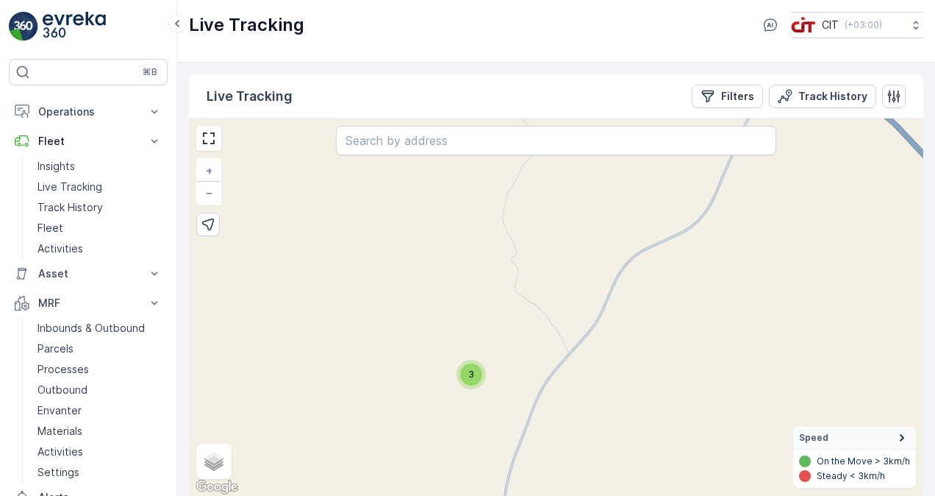
click at [474, 364] on div "3" at bounding box center [471, 374] width 22 height 22
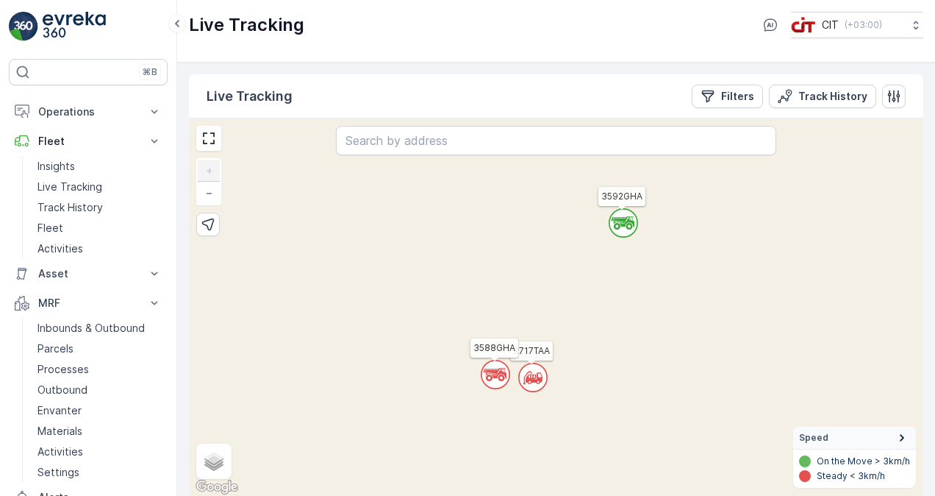
click at [490, 365] on circle at bounding box center [496, 374] width 28 height 28
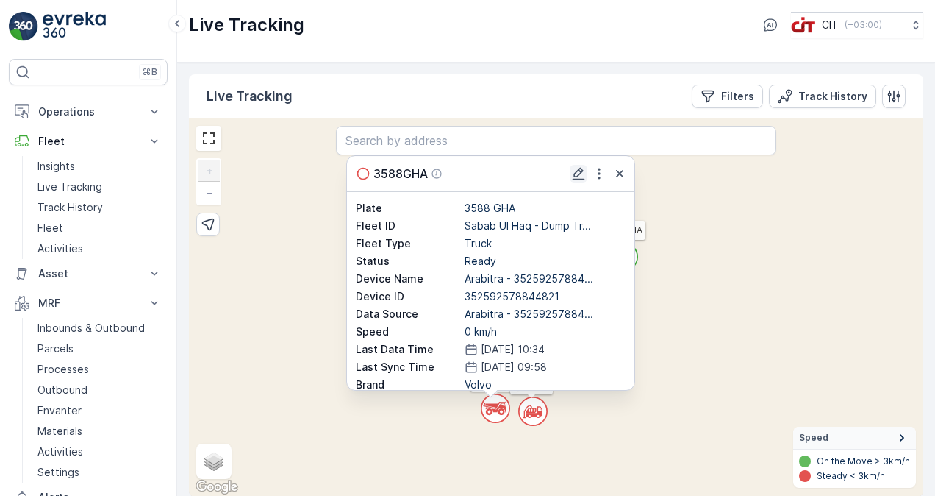
click at [577, 179] on icon "button" at bounding box center [578, 173] width 15 height 15
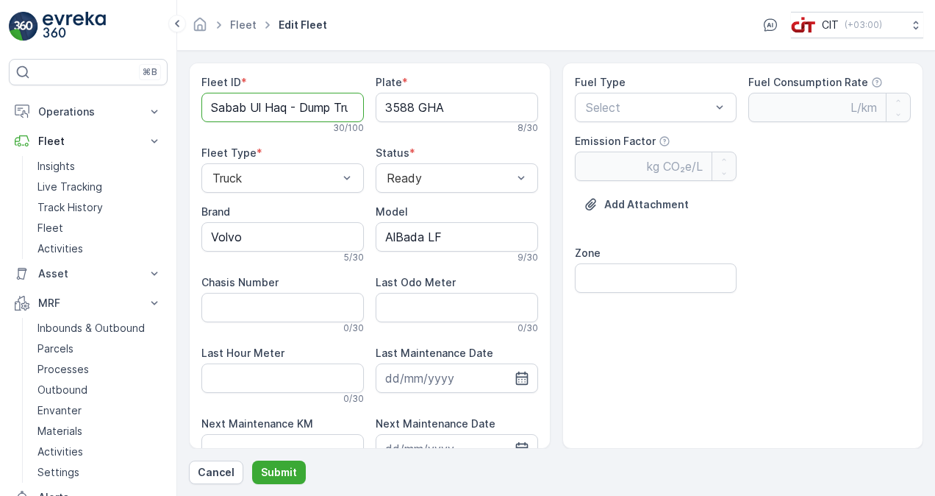
drag, startPoint x: 286, startPoint y: 107, endPoint x: 185, endPoint y: 120, distance: 101.6
click at [185, 120] on form "Fleet ID * Sabab Ul Haq - Dump Truck (LF) 30 / 100 Plate * 3588 GHA 8 / 30 Flee…" at bounding box center [556, 273] width 758 height 445
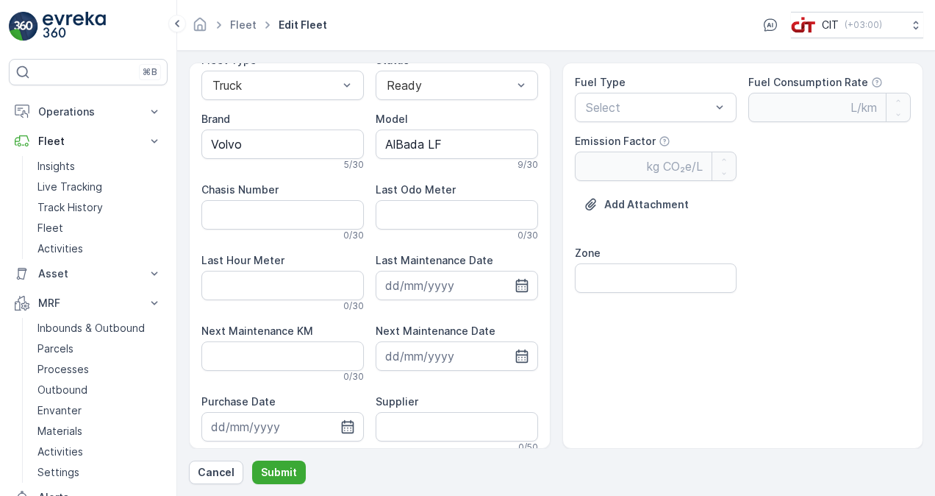
scroll to position [74, 0]
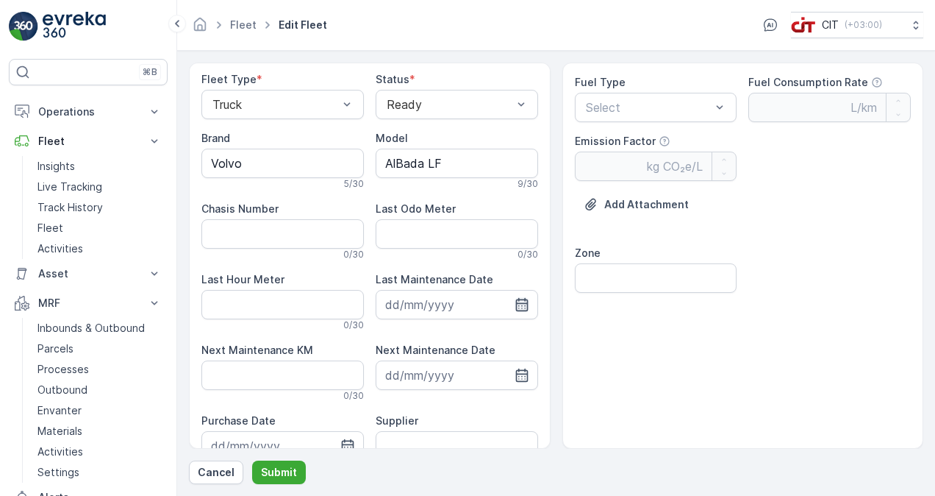
type ID "[PERSON_NAME] - Dump Truck (LF)"
click at [521, 309] on icon "button" at bounding box center [522, 304] width 15 height 15
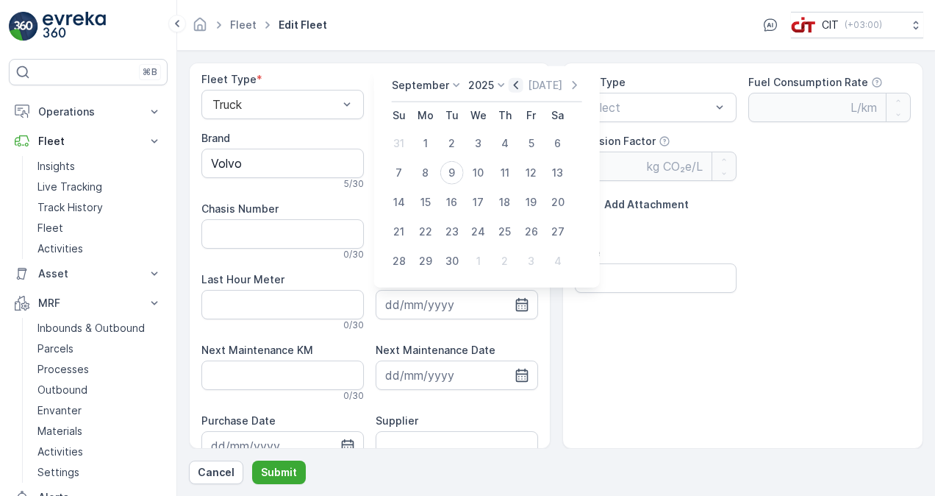
click at [509, 85] on icon "button" at bounding box center [516, 85] width 15 height 15
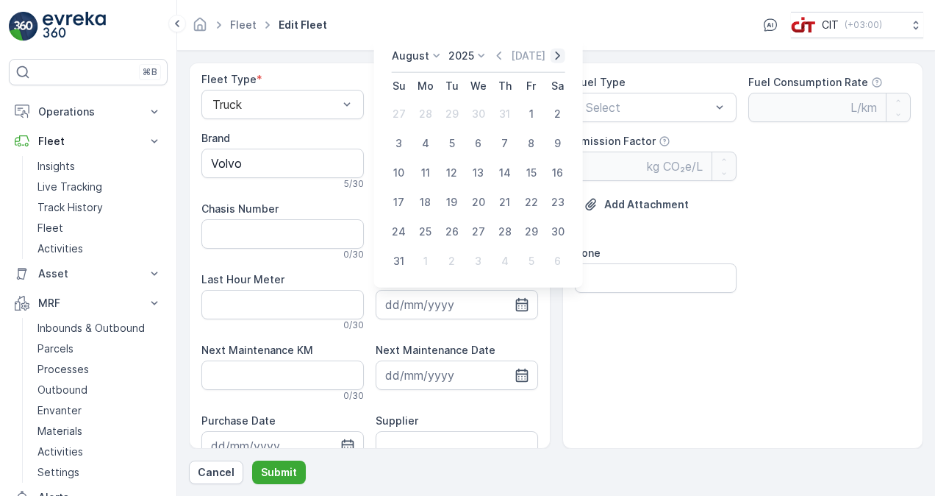
click at [556, 57] on icon "button" at bounding box center [558, 56] width 15 height 15
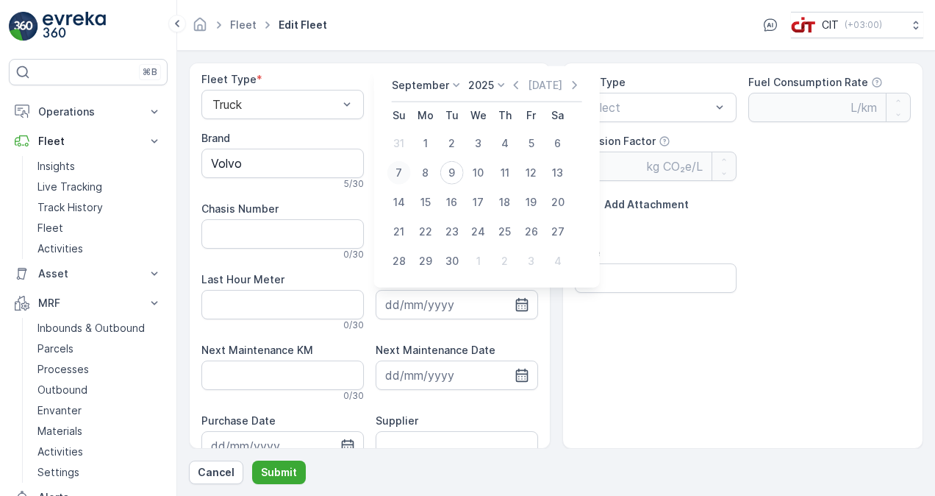
click at [406, 164] on div "7" at bounding box center [400, 173] width 24 height 24
type input "[DATE]"
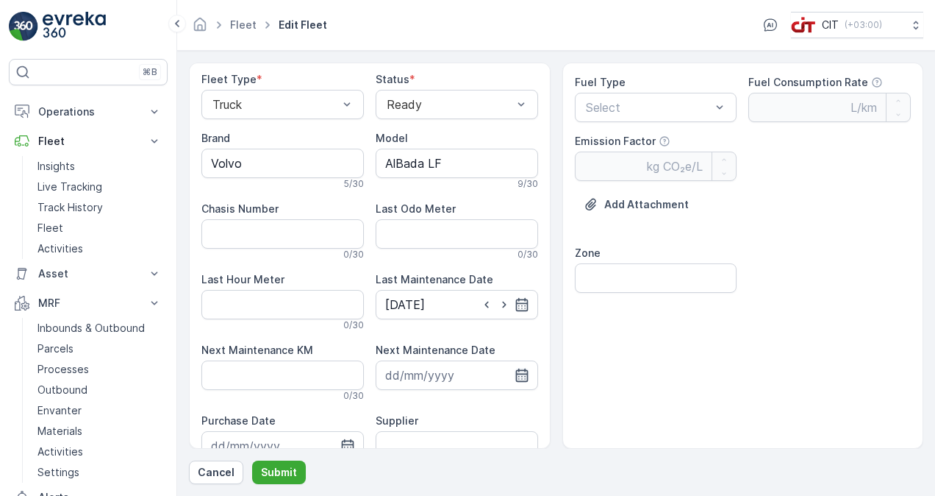
click at [515, 378] on icon "button" at bounding box center [521, 374] width 13 height 13
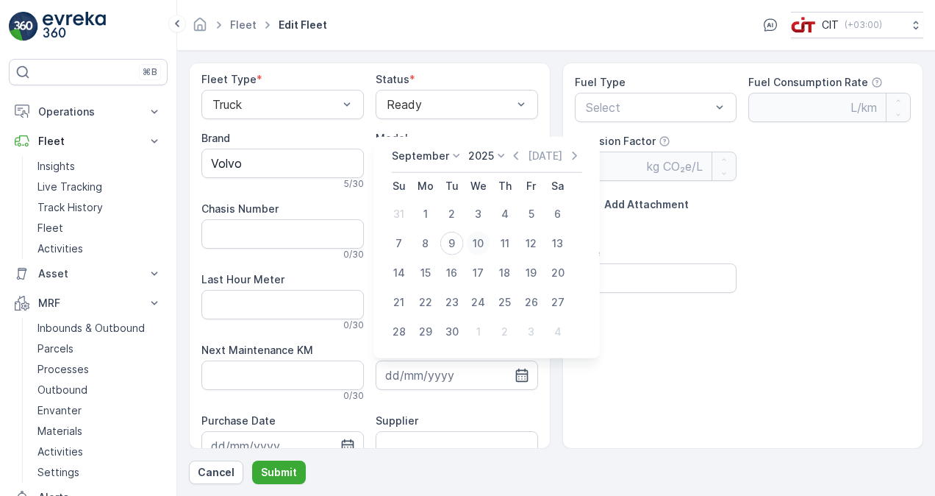
click at [484, 246] on div "10" at bounding box center [479, 244] width 24 height 24
type input "[DATE]"
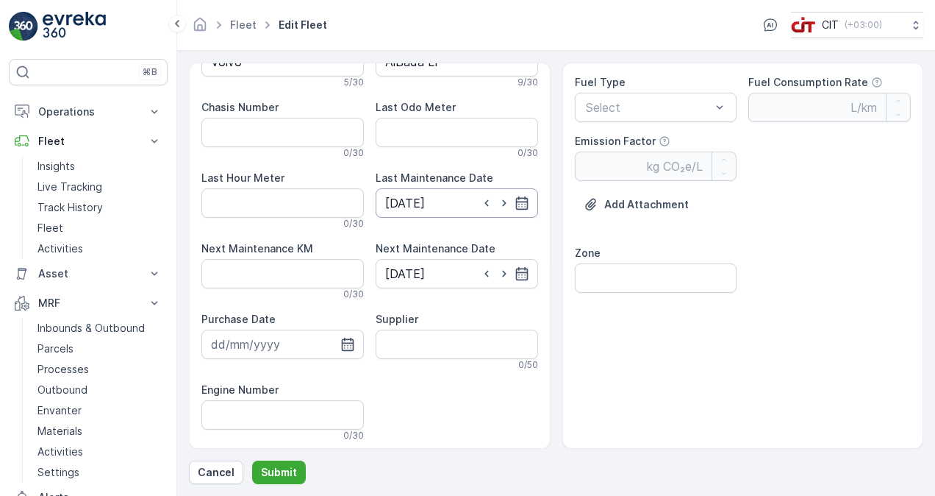
scroll to position [179, 0]
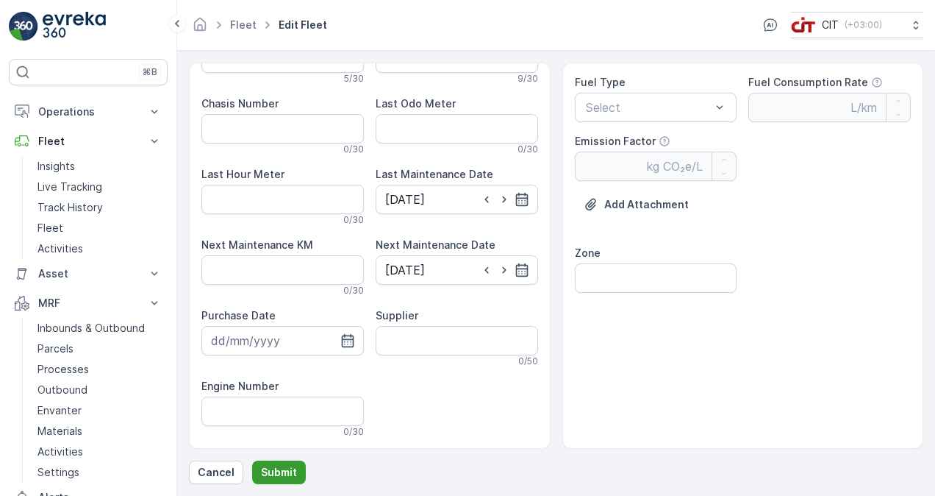
click at [289, 471] on p "Submit" at bounding box center [279, 472] width 36 height 15
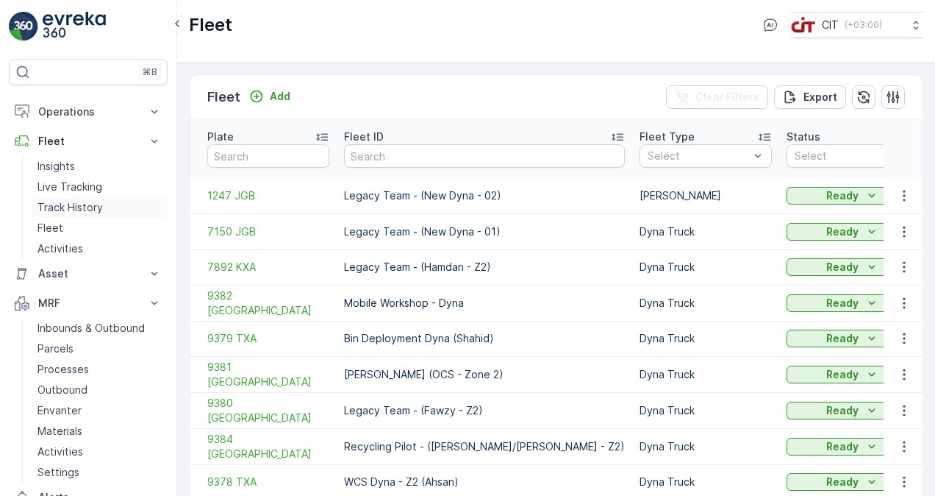
click at [90, 211] on p "Track History" at bounding box center [70, 207] width 65 height 15
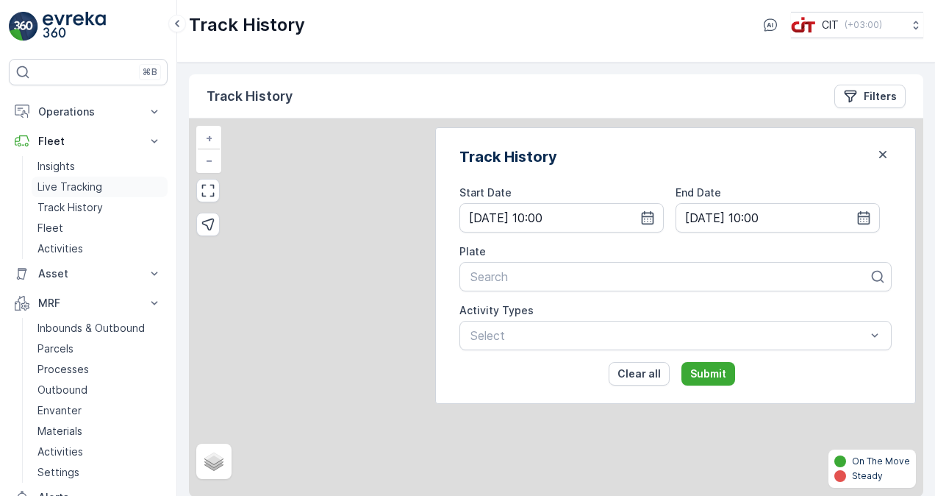
click at [101, 189] on p "Live Tracking" at bounding box center [70, 186] width 65 height 15
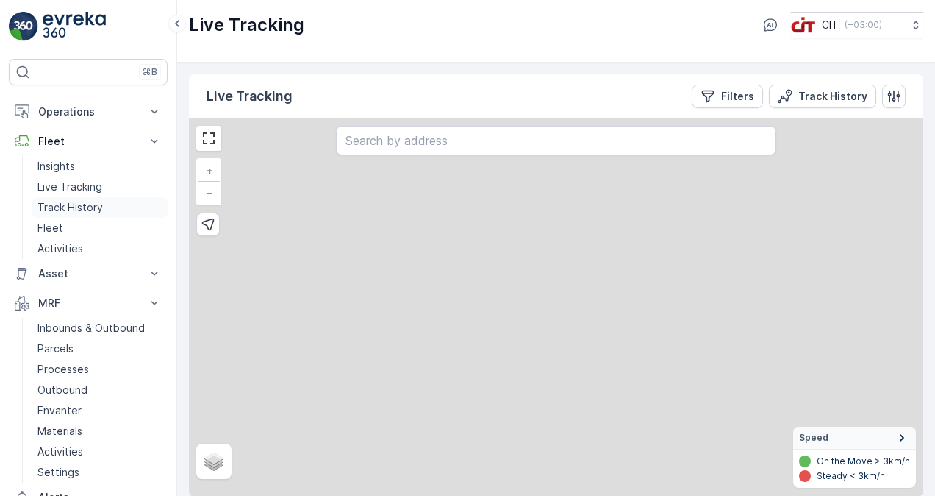
click at [95, 201] on p "Track History" at bounding box center [70, 207] width 65 height 15
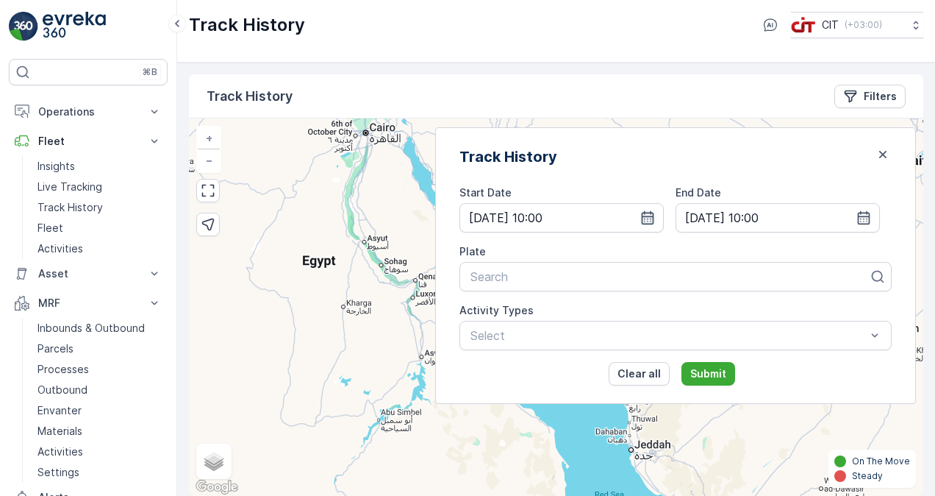
click at [654, 213] on icon "button" at bounding box center [648, 217] width 13 height 13
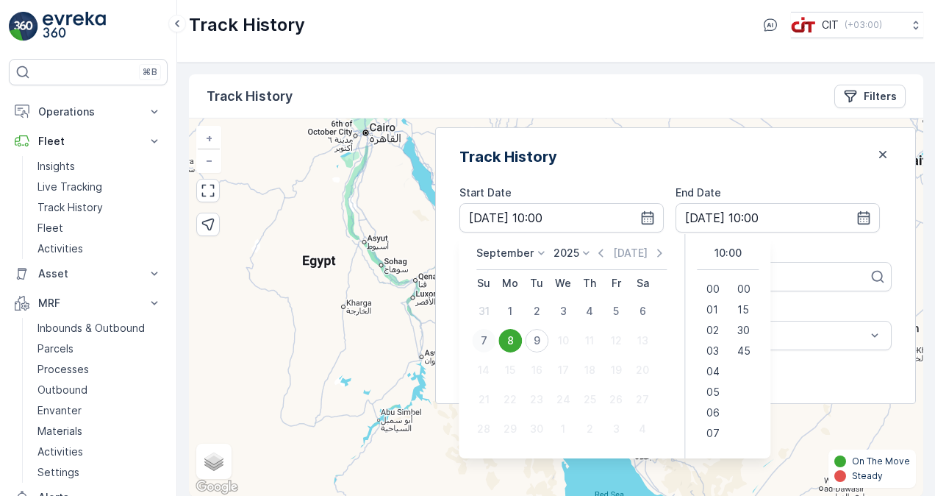
click at [496, 333] on div "7" at bounding box center [484, 341] width 24 height 24
type input "[DATE] 10:00"
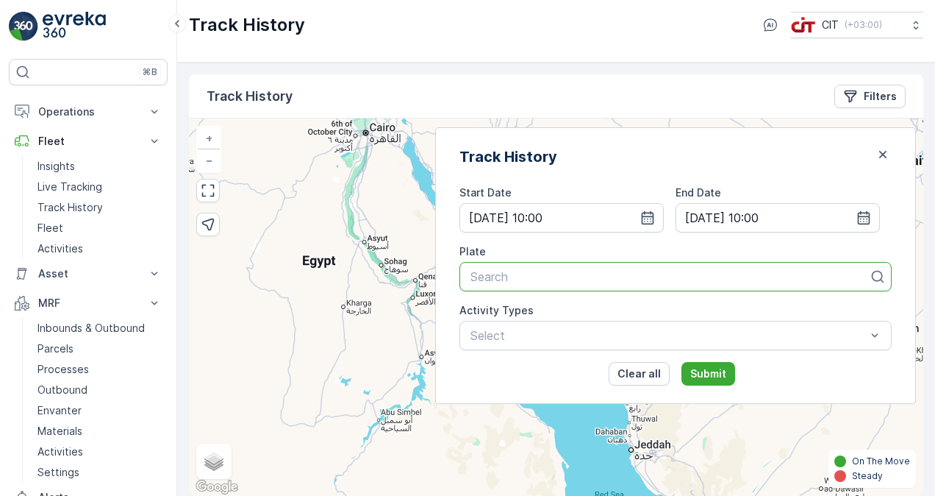
click at [569, 276] on div at bounding box center [669, 276] width 401 height 13
type input "husa"
click at [591, 307] on span "3283 AEB ([PERSON_NAME])" at bounding box center [551, 312] width 167 height 13
click at [721, 372] on p "Submit" at bounding box center [708, 373] width 36 height 15
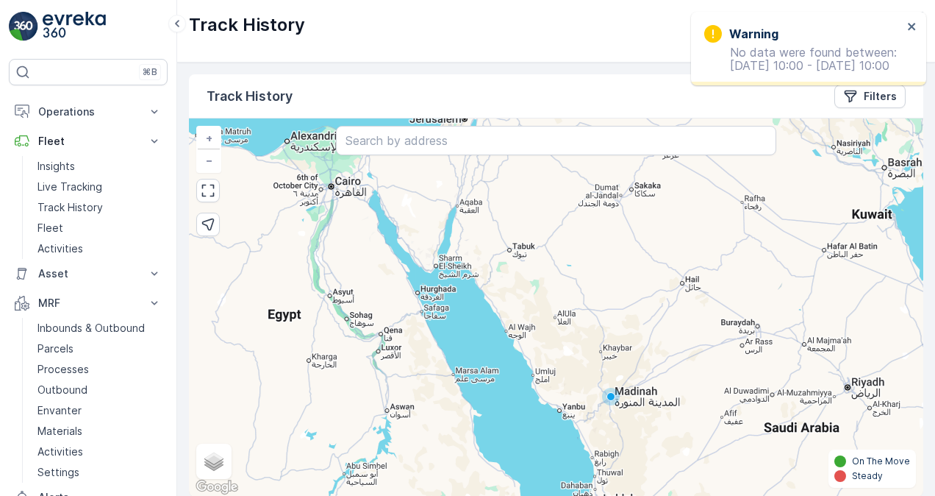
drag, startPoint x: 677, startPoint y: 226, endPoint x: 621, endPoint y: 316, distance: 105.7
click at [621, 316] on div "+ − Satellite Roadmap Terrain Hybrid Leaflet Keyboard shortcuts Map Data Map da…" at bounding box center [556, 307] width 735 height 378
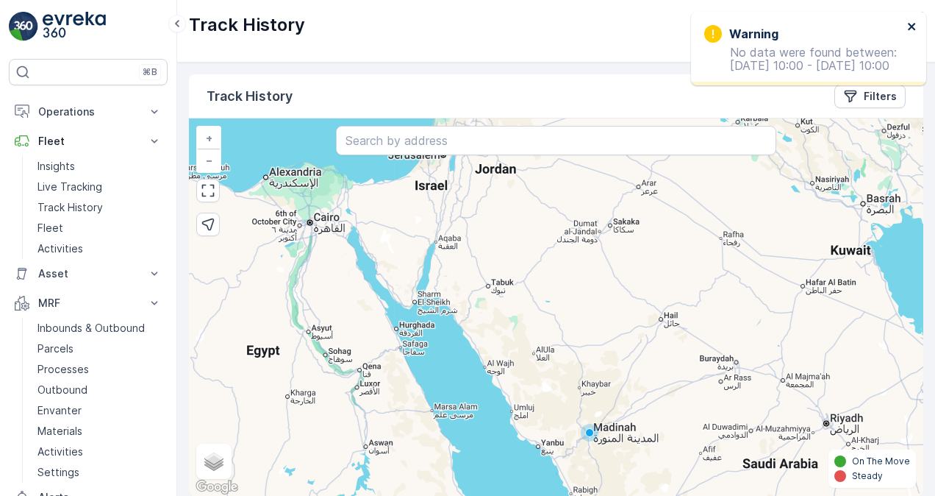
click at [912, 25] on icon "close" at bounding box center [912, 27] width 10 height 12
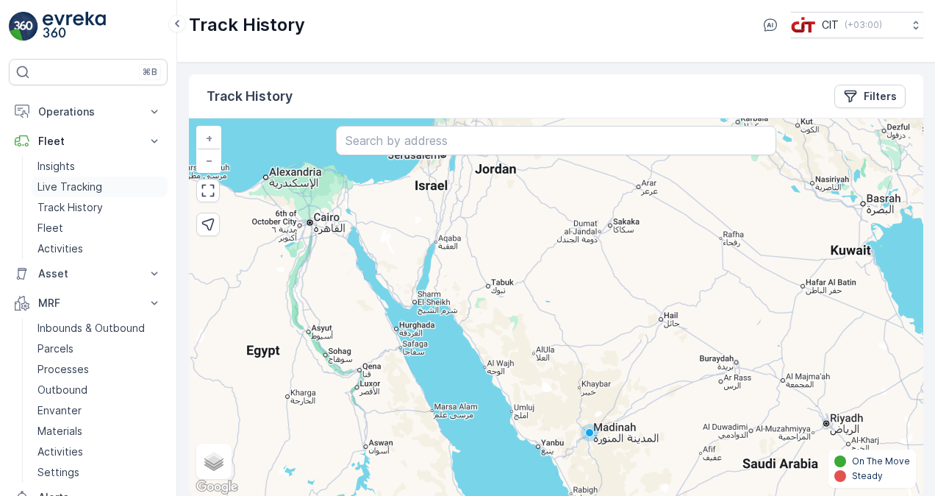
click at [63, 182] on p "Live Tracking" at bounding box center [70, 186] width 65 height 15
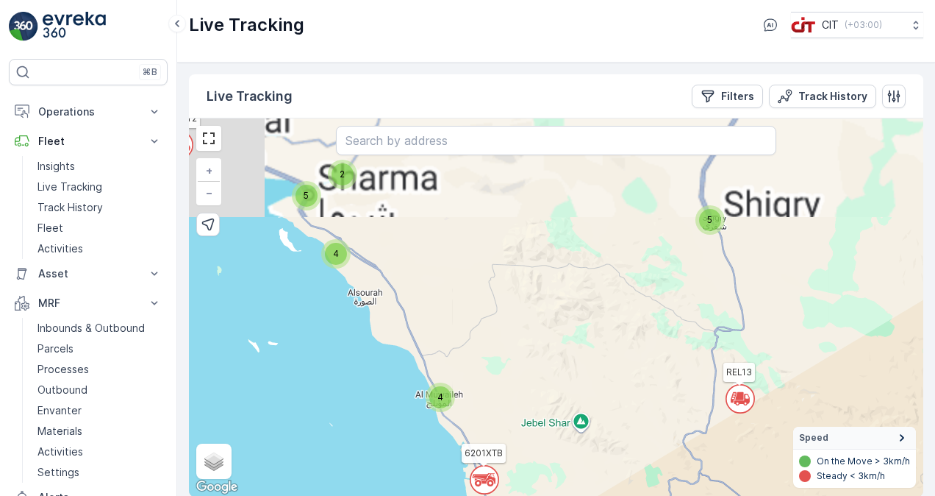
drag, startPoint x: 474, startPoint y: 213, endPoint x: 543, endPoint y: 401, distance: 200.3
click at [543, 401] on div "` ` ` ` ` ` ` ` ` ` ` ` ` ` 5 4 2 5 4 ` 3 ` ` 3 2 ` 2 2 ` 2 2 4 8 64 6121XTB 32…" at bounding box center [556, 307] width 735 height 378
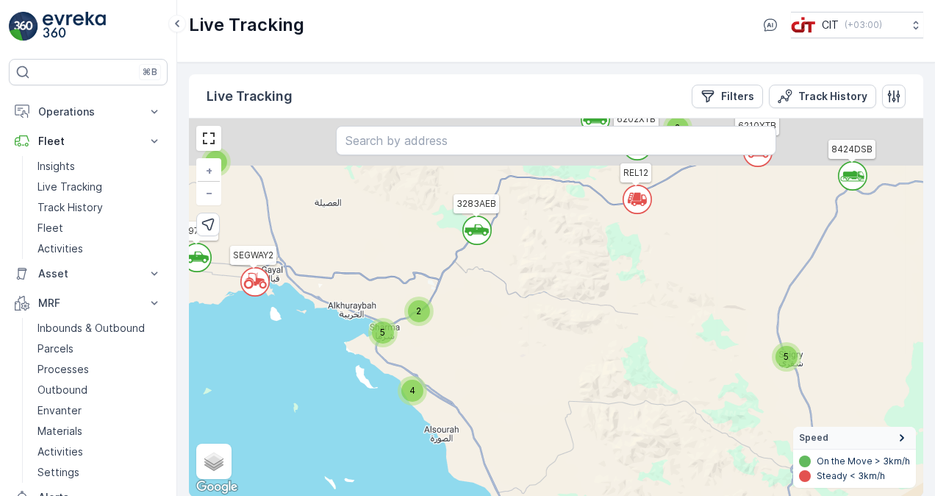
drag, startPoint x: 435, startPoint y: 268, endPoint x: 508, endPoint y: 399, distance: 150.8
click at [508, 399] on div "` ` ` ` ` ` ` ` ` ` ` ` ` ` 5 4 2 5 4 ` 3 ` ` 3 2 ` 2 2 ` 2 2 4 8 64 6121XTB 32…" at bounding box center [556, 307] width 735 height 378
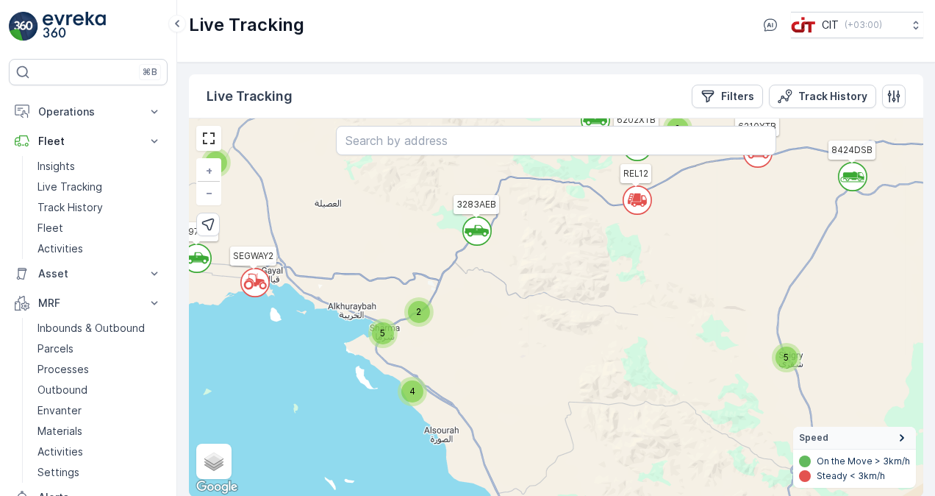
click at [415, 315] on div "2" at bounding box center [419, 312] width 22 height 22
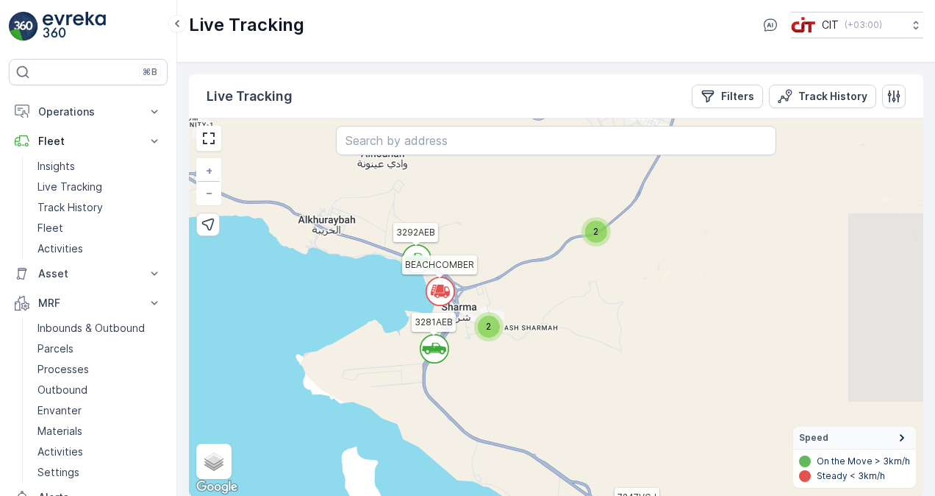
drag, startPoint x: 466, startPoint y: 388, endPoint x: 510, endPoint y: 309, distance: 90.9
click at [510, 309] on div "` ` ` ` ` ` ` ` ` ` ` ` ` ` ` ` ` ` ` ` ` ` ` ` ` ` ` ` ` ` ` ` ` ` ` ` 3 2 2 2…" at bounding box center [556, 307] width 735 height 378
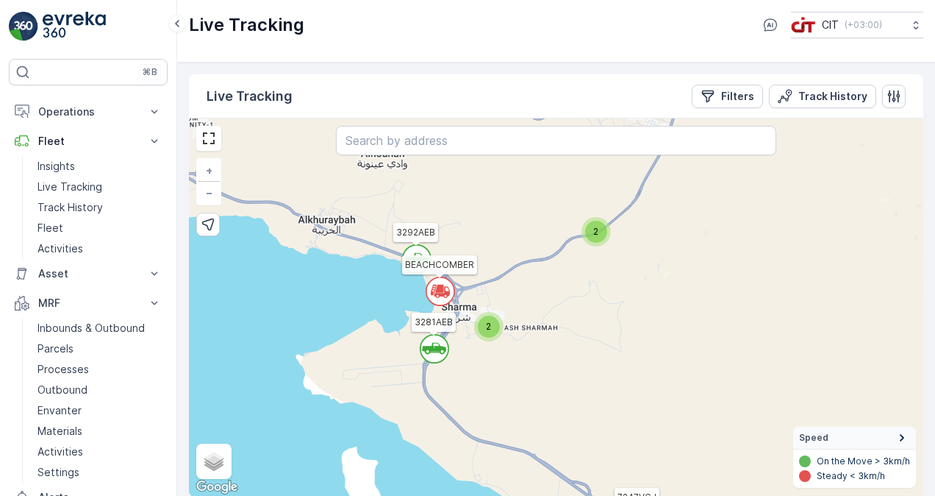
click at [491, 333] on div "2" at bounding box center [489, 326] width 22 height 22
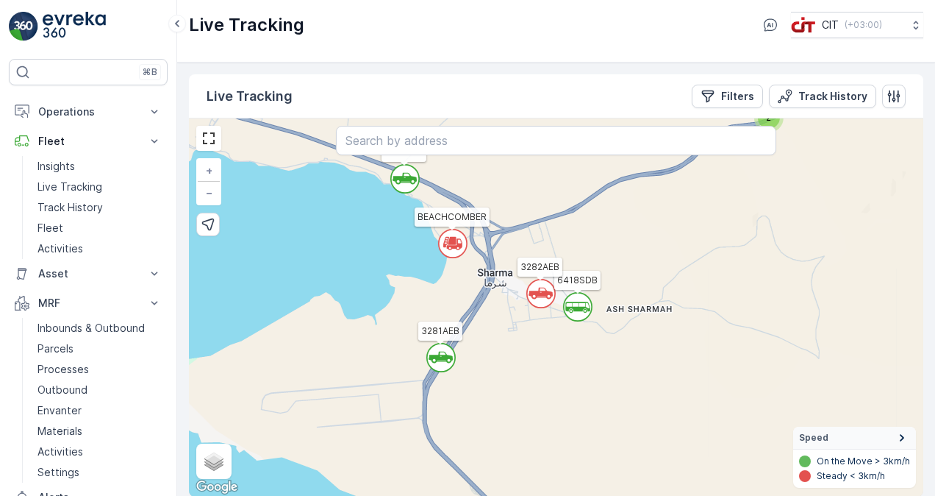
click at [574, 309] on circle at bounding box center [578, 307] width 28 height 28
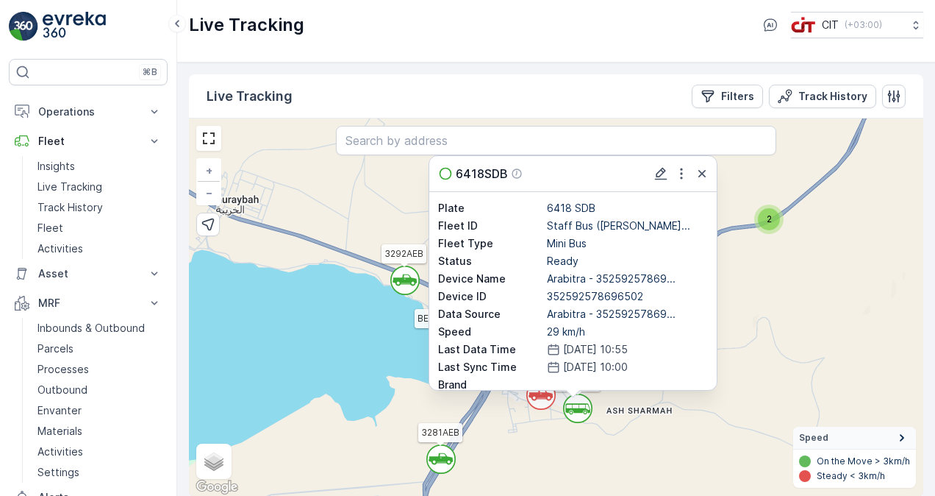
click at [544, 396] on icon at bounding box center [541, 395] width 24 height 12
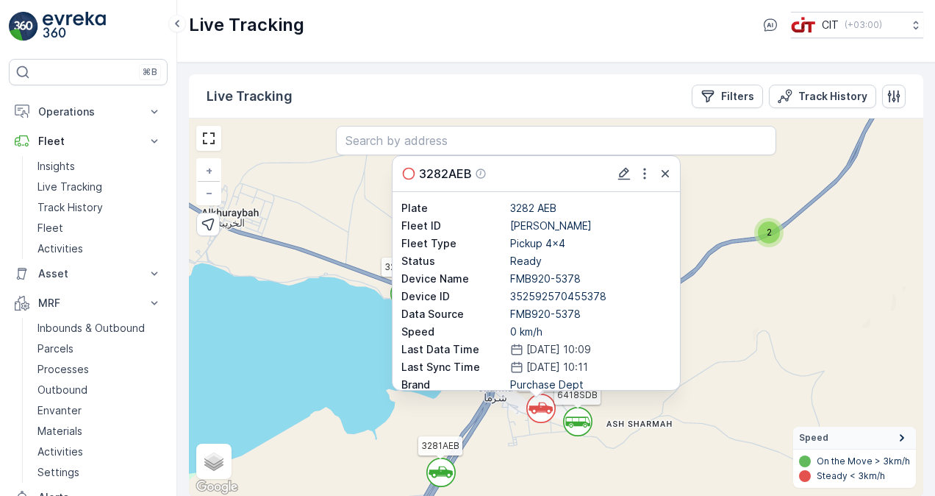
click at [732, 305] on div "` ` ` ` ` ` ` ` 2 ` ` ` ` ` ` ` ` 2 ` 3 3 ` ` ` ` ` ` ` ` 2 ` ` ` ` ` ` 2 ` ` 3…" at bounding box center [556, 307] width 735 height 378
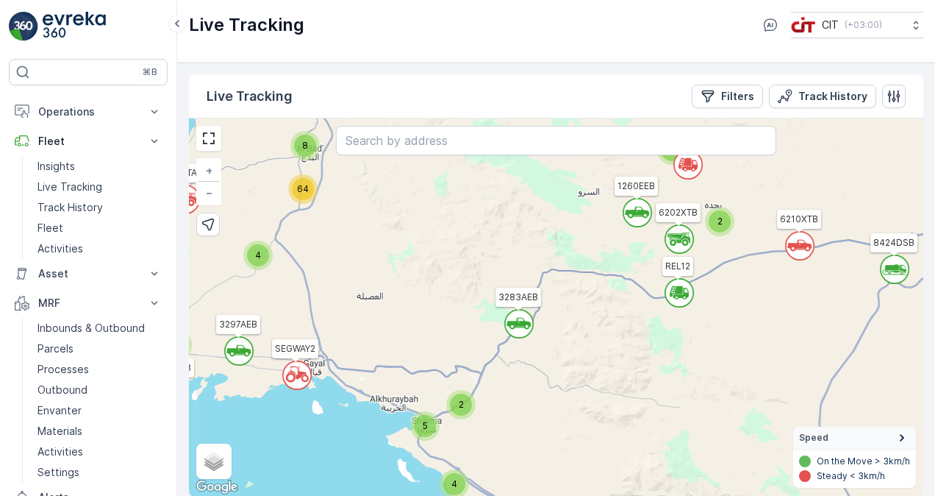
drag, startPoint x: 722, startPoint y: 241, endPoint x: 481, endPoint y: 369, distance: 273.0
click at [481, 369] on div "` ` ` ` ` ` ` ` ` ` ` ` ` ` ` ` ` ` 5 4 2 5 4 3 3 2 2 2 2 2 4 8 64 6230DVJ REL1…" at bounding box center [556, 307] width 735 height 378
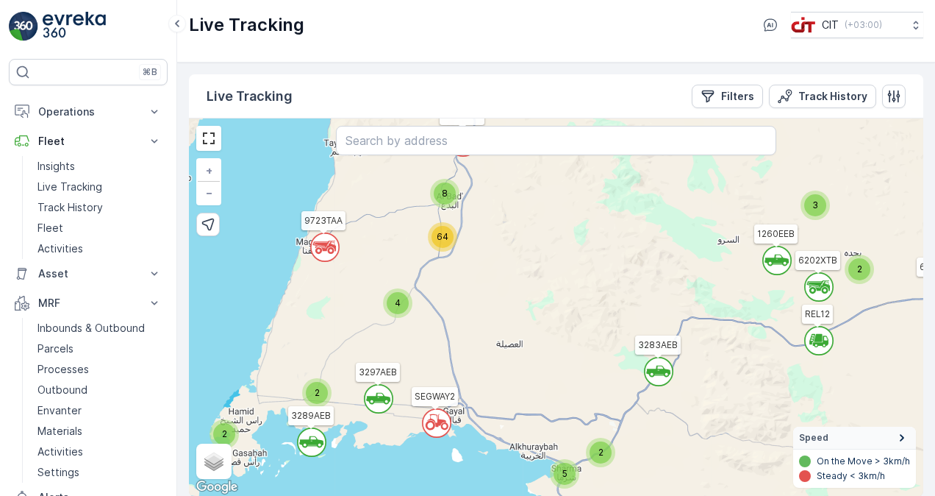
drag, startPoint x: 343, startPoint y: 232, endPoint x: 482, endPoint y: 280, distance: 147.7
click at [482, 280] on div "` ` 2 ` ` ` 3 4 ` 2 ` ` ` ` 2 ` ` ` 2 ` ` 5 3 5 ` 4 3 4 ` ` 8 64 2 6230DVJ REL1…" at bounding box center [556, 307] width 735 height 378
click at [404, 298] on div "4" at bounding box center [398, 303] width 22 height 22
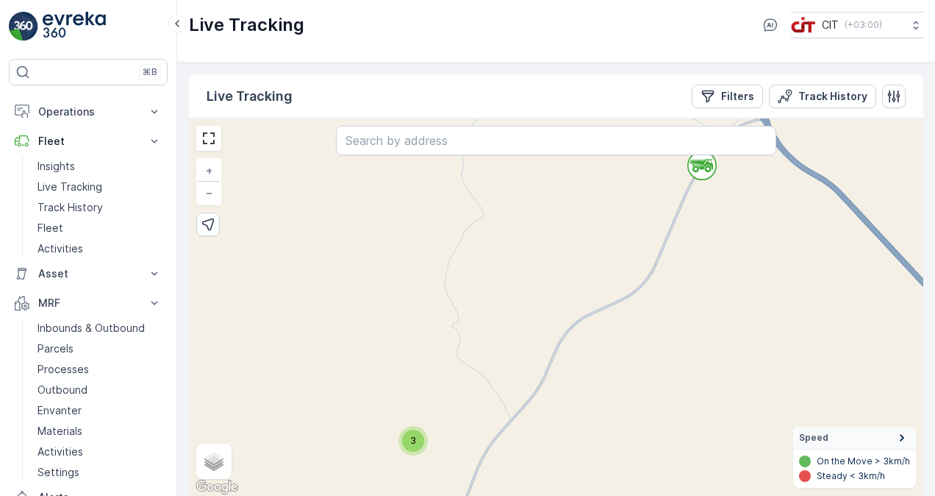
click at [414, 443] on span "3" at bounding box center [413, 440] width 6 height 11
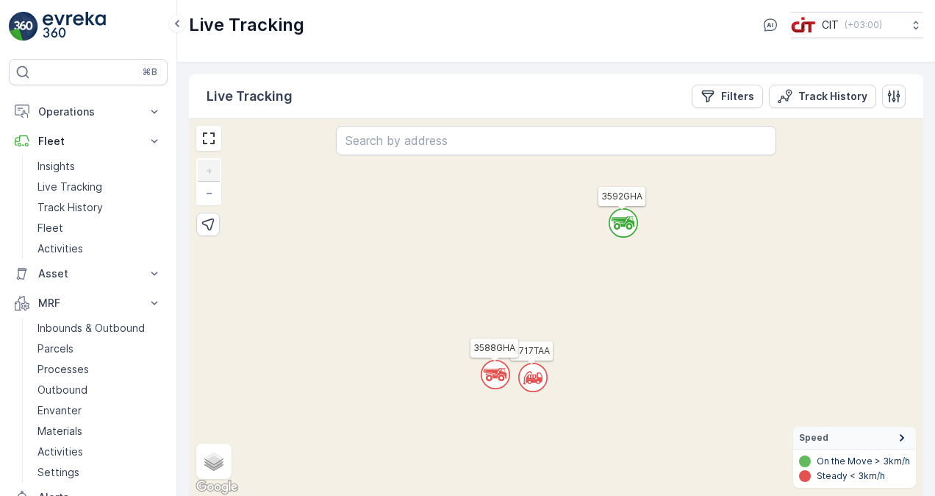
click at [536, 378] on circle at bounding box center [533, 377] width 28 height 28
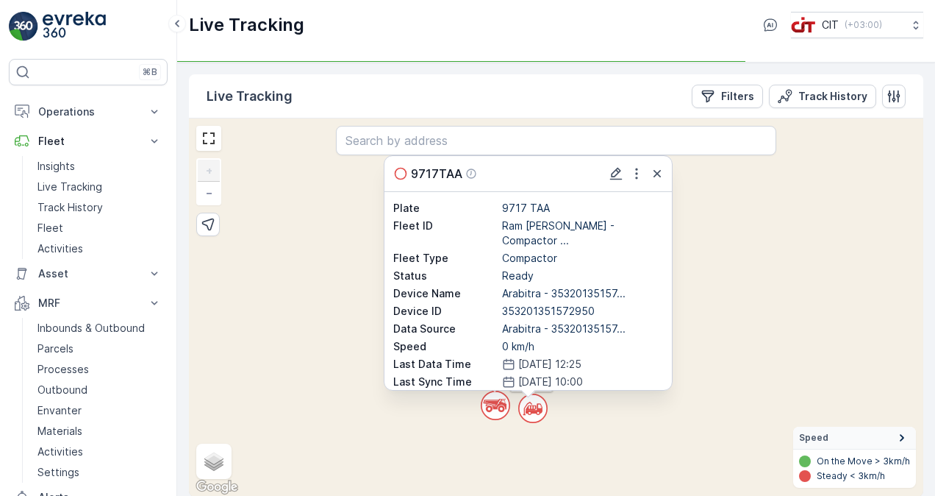
click at [574, 392] on p "SINOWAY" at bounding box center [582, 399] width 161 height 15
click at [596, 425] on div "` ` ` ` ` ` ` ` ` ` ` ` ` ` ` ` ` ` ` ` ` ` ` ` ` ` ` ` ` ` ` ` ` ` ` ` ` ` ` `…" at bounding box center [556, 307] width 735 height 378
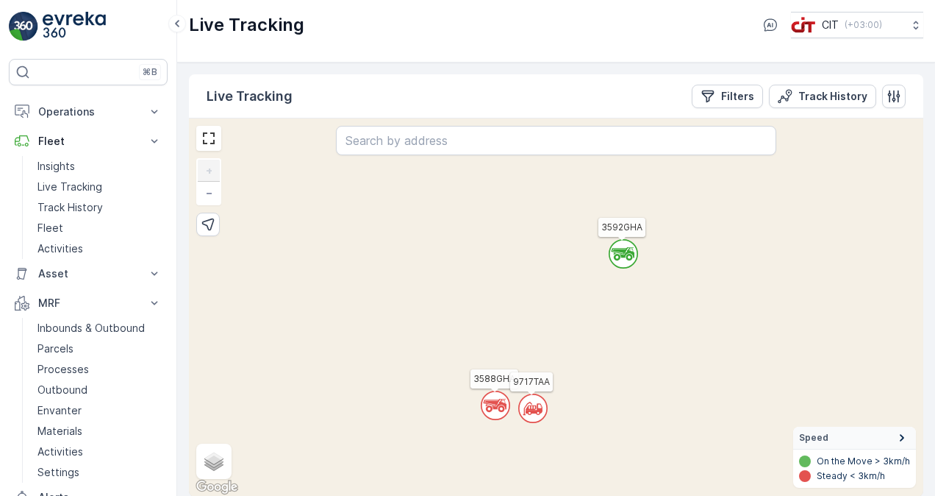
click at [628, 260] on circle at bounding box center [624, 254] width 28 height 28
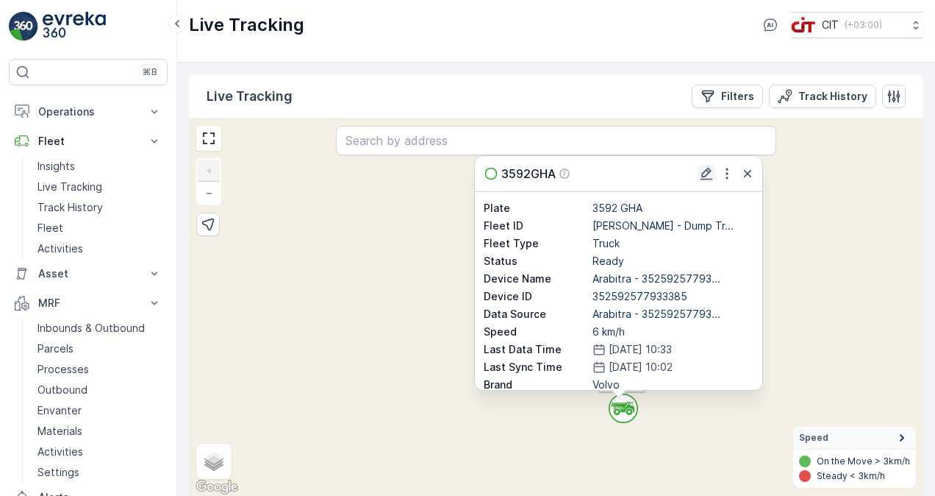
click at [699, 172] on icon "button" at bounding box center [706, 173] width 15 height 15
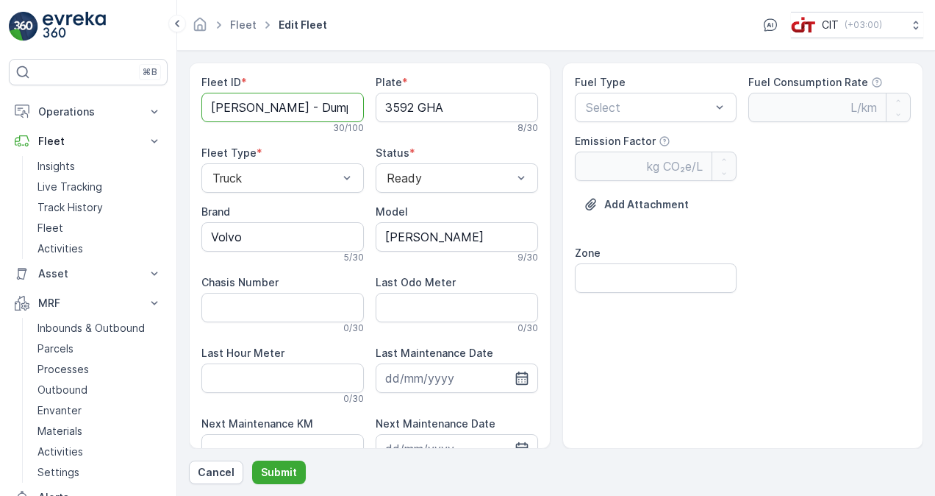
drag, startPoint x: 240, startPoint y: 105, endPoint x: 194, endPoint y: 105, distance: 45.6
click at [194, 105] on div "Fleet ID * Said [PERSON_NAME] - Dump Truck (LF) 30 / 100 Plate * 3592 GHA 8 / 3…" at bounding box center [370, 256] width 362 height 386
click at [263, 104] on ID "[PERSON_NAME] - Dump Truck (LF)" at bounding box center [282, 107] width 163 height 29
type ID "[PERSON_NAME] - Dump Truck (LF)"
click at [287, 467] on p "Submit" at bounding box center [279, 472] width 36 height 15
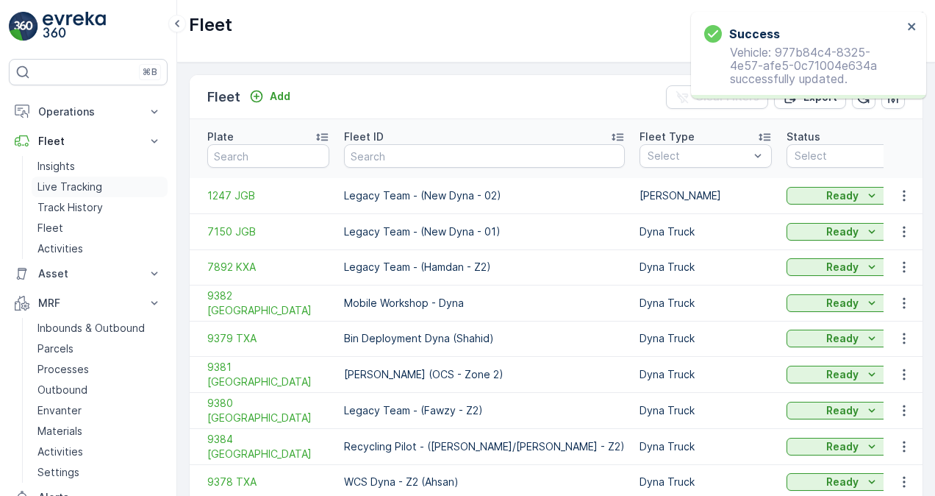
click at [90, 188] on p "Live Tracking" at bounding box center [70, 186] width 65 height 15
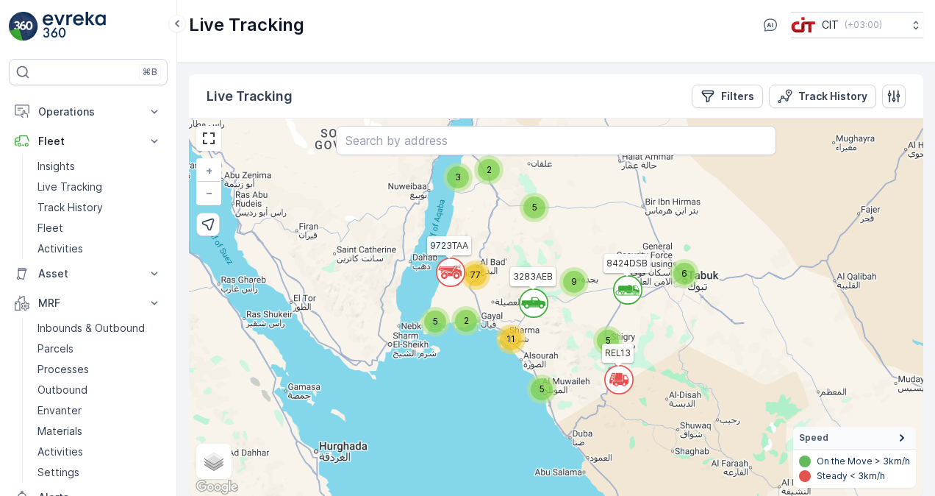
drag, startPoint x: 500, startPoint y: 193, endPoint x: 463, endPoint y: 335, distance: 147.5
click at [463, 335] on div "` ` 5 11 5 6 5 2 5 3 2 ` 9 ` 77 6121XTB 3283AEB REL13 8424DSB 9723TAA + − Satel…" at bounding box center [556, 307] width 735 height 378
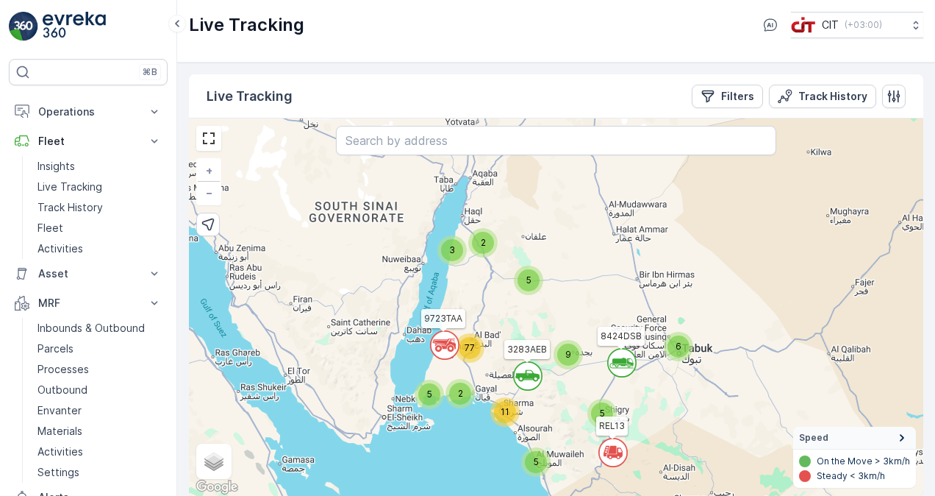
drag, startPoint x: 477, startPoint y: 243, endPoint x: 484, endPoint y: 288, distance: 46.1
click at [484, 288] on div "` ` 5 11 5 6 5 2 5 3 2 ` 9 ` 77 6121XTB 3283AEB REL13 8424DSB 9723TAA + − Satel…" at bounding box center [556, 307] width 735 height 378
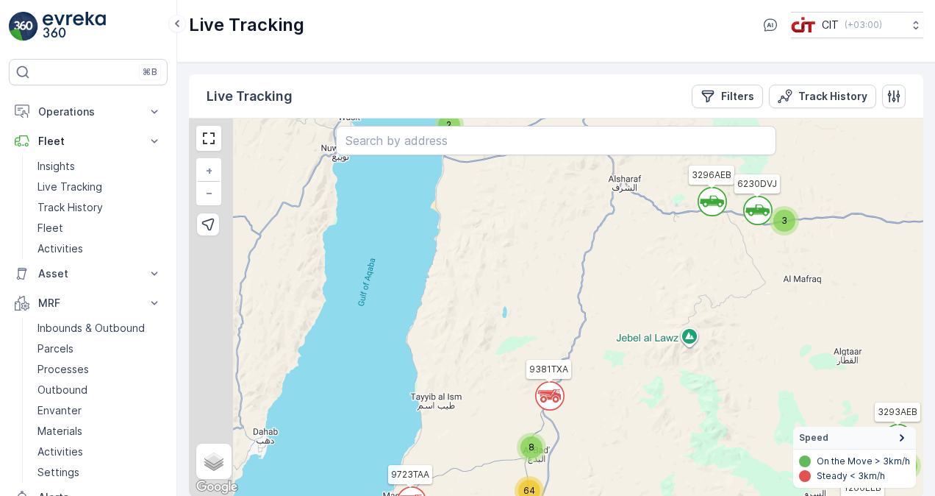
drag, startPoint x: 468, startPoint y: 291, endPoint x: 555, endPoint y: 151, distance: 165.5
click at [555, 151] on div "` ` ` ` ` ` ` ` ` ` ` ` ` ` 5 4 2 5 4 ` 3 ` ` 3 2 ` 2 2 ` 2 2 4 8 64 6121XTB 32…" at bounding box center [556, 307] width 735 height 378
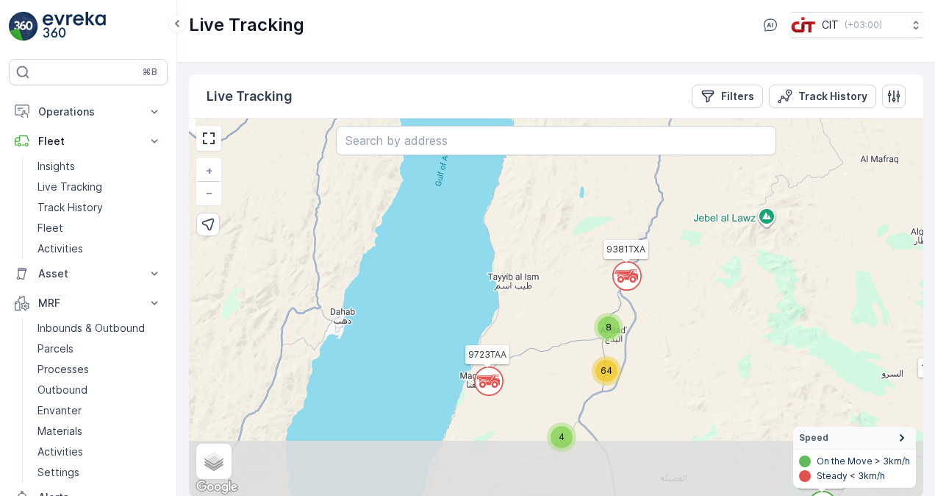
drag, startPoint x: 509, startPoint y: 320, endPoint x: 578, endPoint y: 215, distance: 125.2
click at [578, 215] on div "` ` ` ` ` ` ` ` ` ` ` ` ` ` 5 4 2 5 4 ` 3 ` ` 3 2 ` 2 2 ` 2 2 4 8 64 6121XTB 32…" at bounding box center [556, 307] width 735 height 378
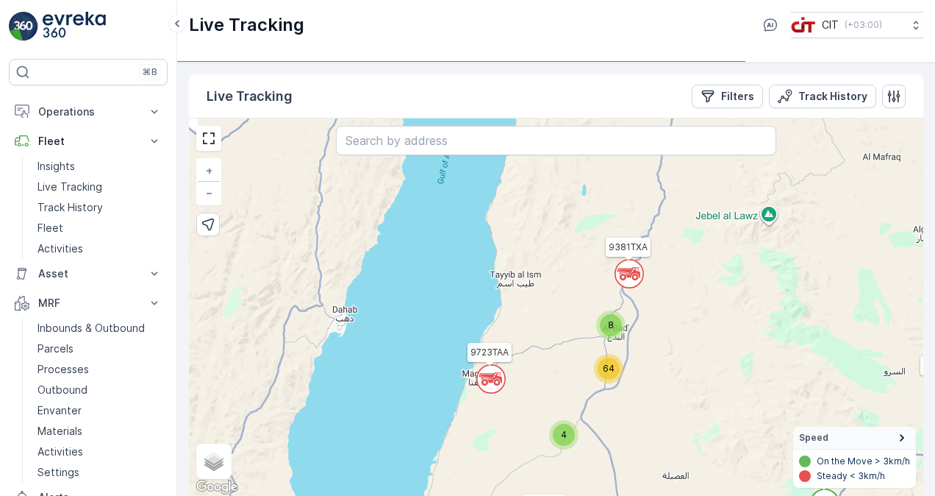
click at [490, 378] on circle at bounding box center [491, 379] width 28 height 28
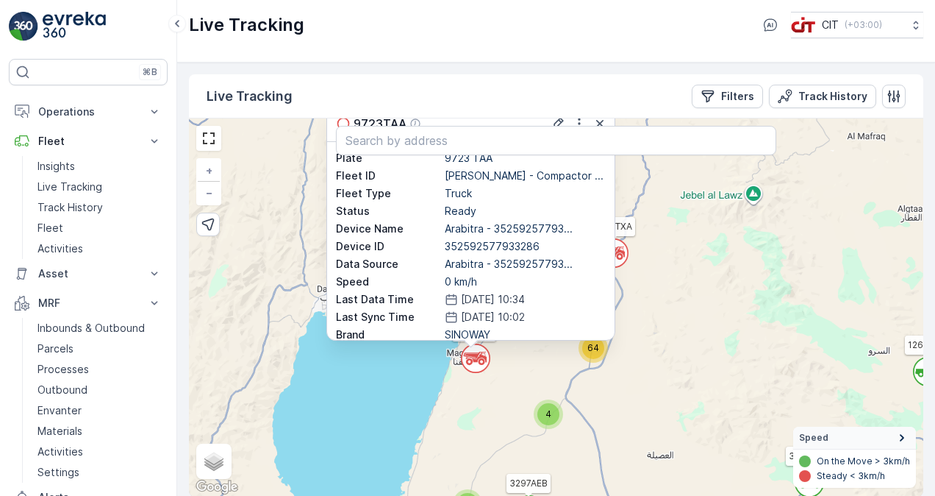
drag, startPoint x: 531, startPoint y: 409, endPoint x: 515, endPoint y: 360, distance: 51.6
click at [515, 360] on div "` ` 2 ` ` ` 3 4 ` 2 ` ` ` ` 2 ` ` ` 2 ` ` 5 3 5 ` 4 2 4 ` ` 8 64 2 6230DVJ REL1…" at bounding box center [556, 307] width 735 height 378
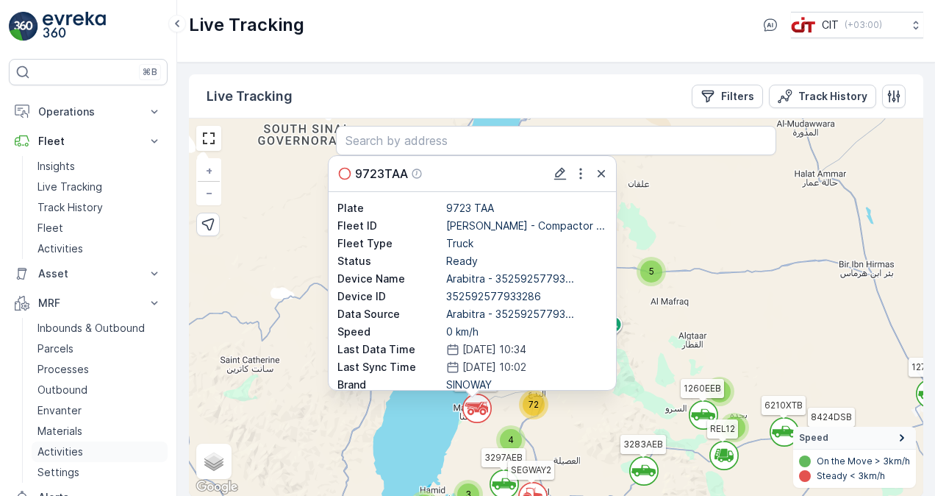
click at [69, 449] on p "Activities" at bounding box center [61, 451] width 46 height 15
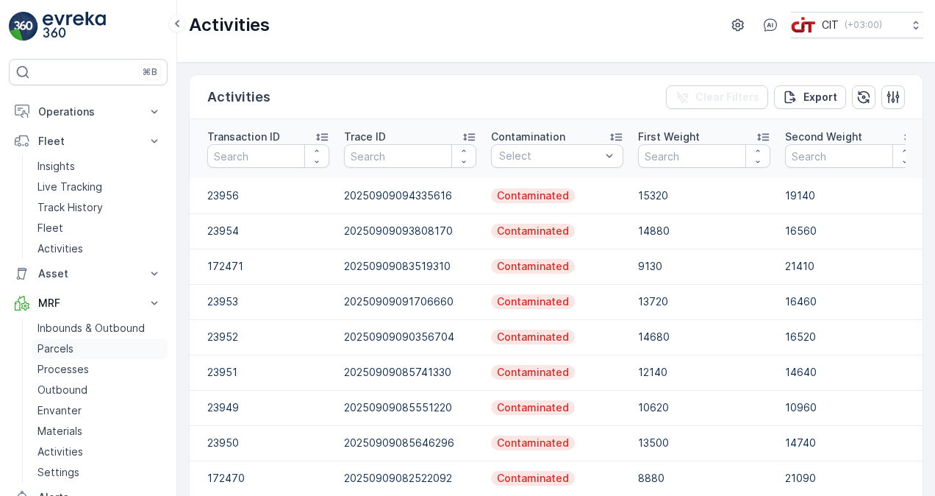
click at [61, 342] on p "Parcels" at bounding box center [56, 348] width 36 height 15
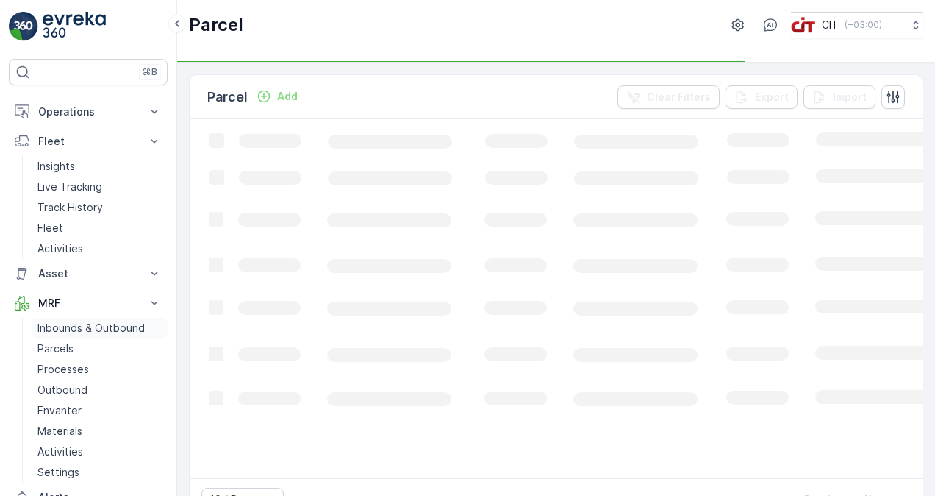
click at [64, 324] on p "Inbounds & Outbound" at bounding box center [91, 328] width 107 height 15
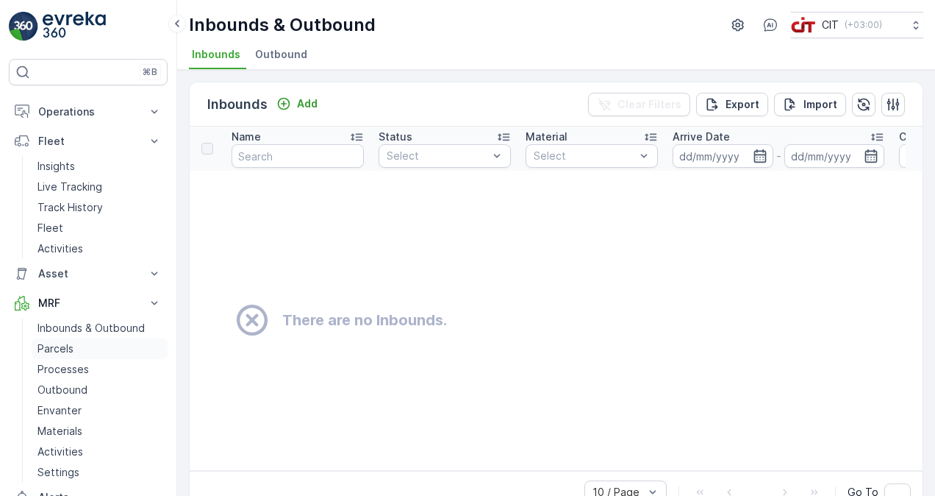
click at [56, 351] on p "Parcels" at bounding box center [56, 348] width 36 height 15
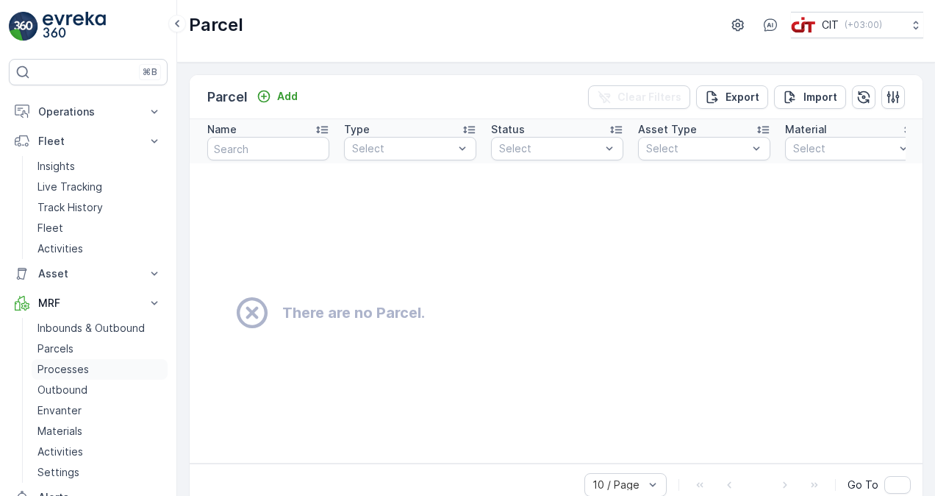
click at [57, 363] on p "Processes" at bounding box center [63, 369] width 51 height 15
click at [62, 383] on p "Outbound" at bounding box center [63, 389] width 50 height 15
click at [62, 368] on p "Processes" at bounding box center [63, 369] width 51 height 15
click at [76, 387] on p "Outbound" at bounding box center [63, 389] width 50 height 15
click at [58, 410] on p "Envanter" at bounding box center [60, 410] width 44 height 15
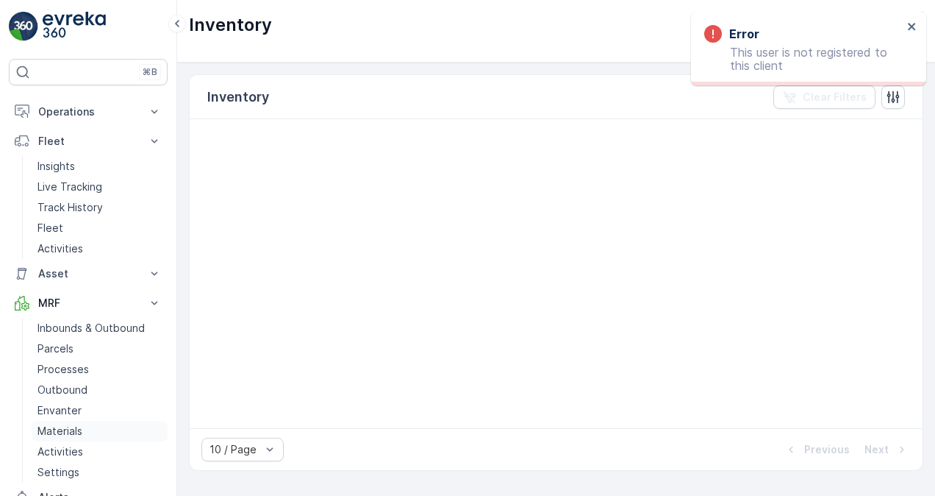
click at [60, 425] on p "Materials" at bounding box center [60, 431] width 45 height 15
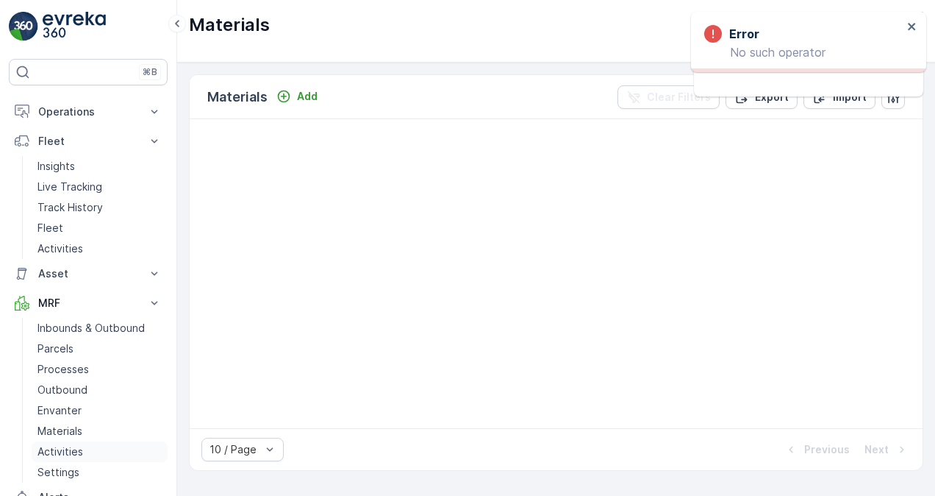
click at [62, 449] on p "Activities" at bounding box center [61, 451] width 46 height 15
